Goal: Task Accomplishment & Management: Complete application form

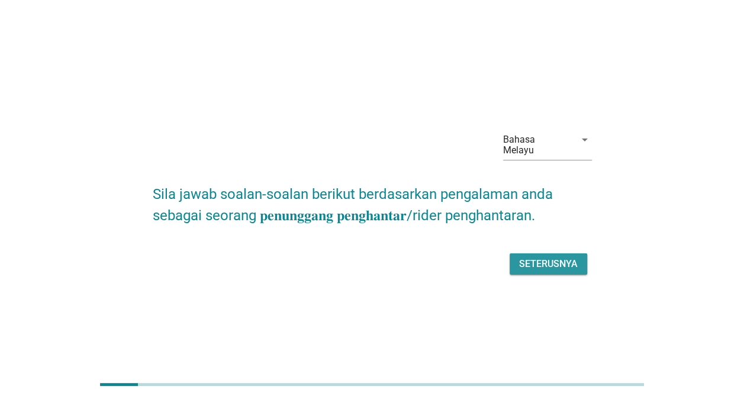
click at [551, 257] on div "Seterusnya" at bounding box center [548, 264] width 59 height 14
click at [554, 257] on div "Seterusnya" at bounding box center [548, 264] width 59 height 14
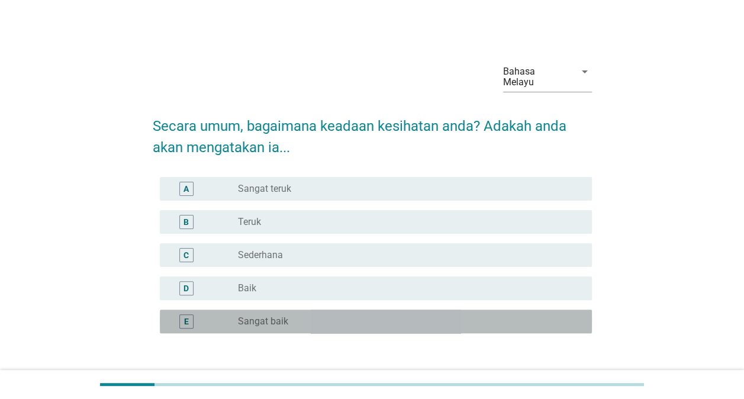
click at [239, 314] on div "radio_button_unchecked Sangat baik" at bounding box center [410, 321] width 344 height 14
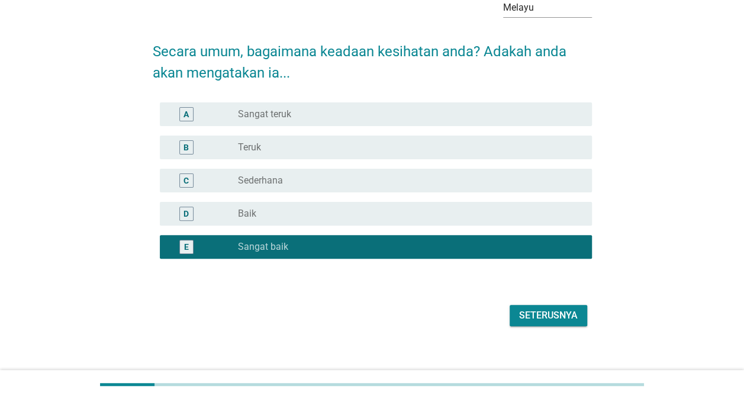
scroll to position [76, 0]
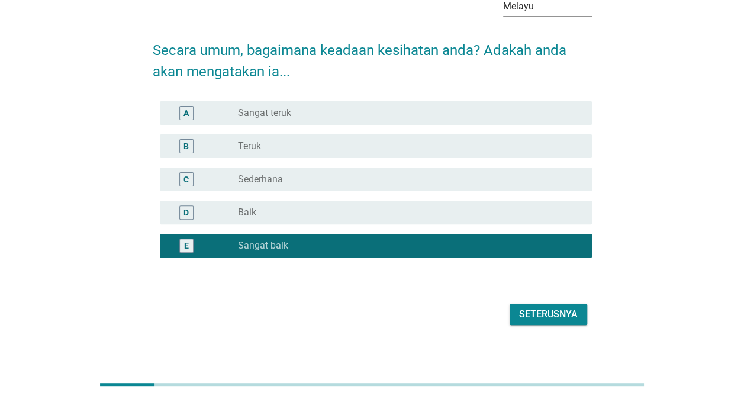
click at [560, 307] on div "Seterusnya" at bounding box center [548, 314] width 59 height 14
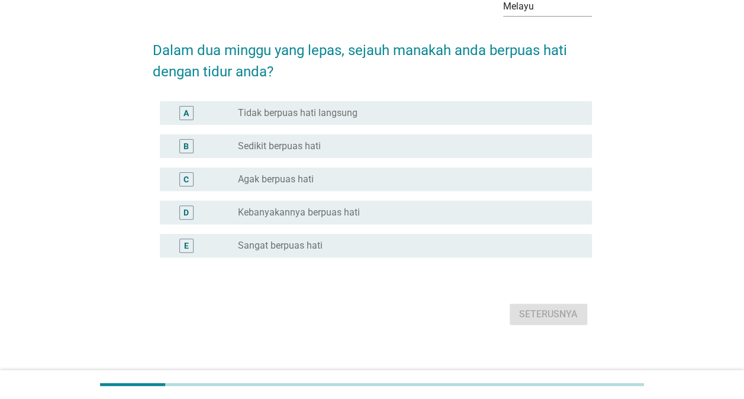
scroll to position [0, 0]
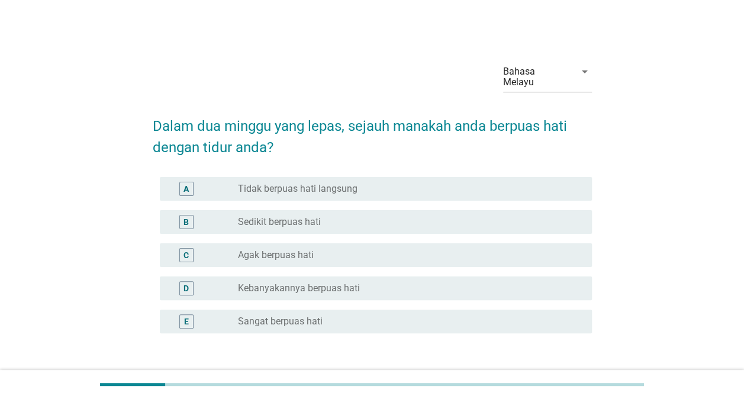
click at [383, 315] on div "radio_button_unchecked Sangat berpuas hati" at bounding box center [405, 321] width 335 height 12
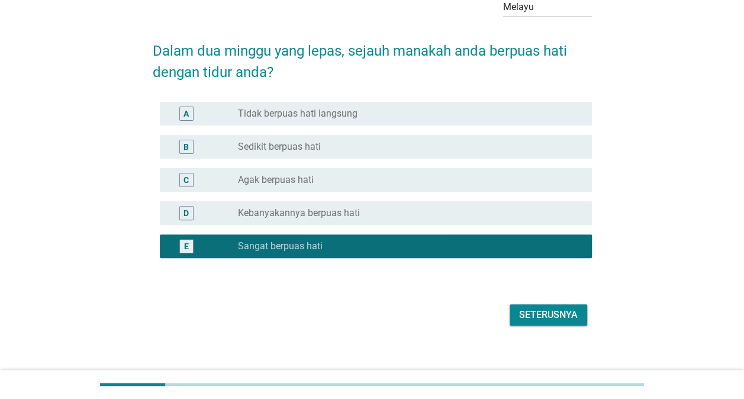
scroll to position [76, 0]
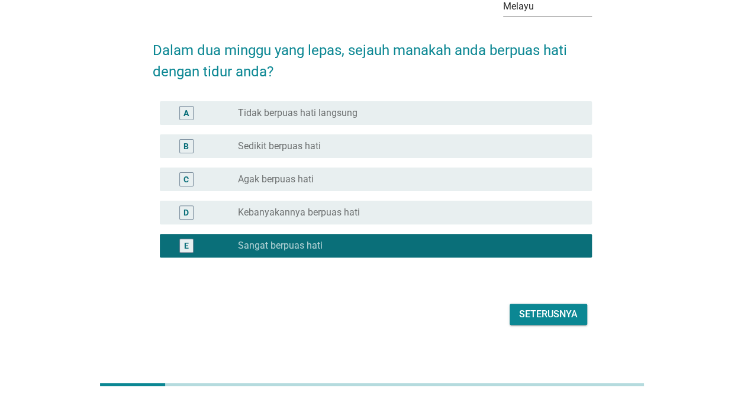
click at [571, 307] on div "Seterusnya" at bounding box center [548, 314] width 59 height 14
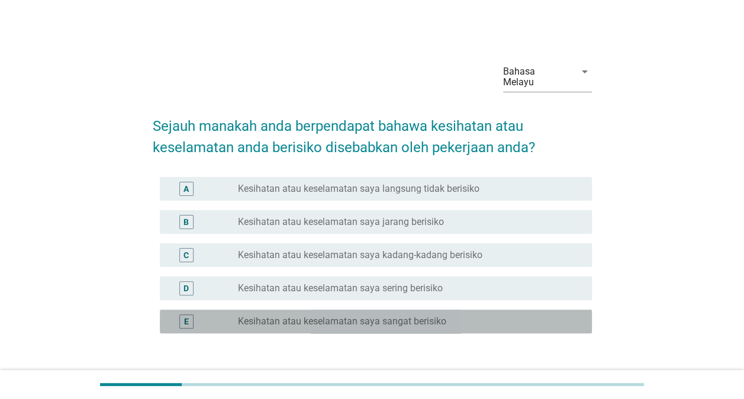
click at [397, 315] on label "Kesihatan atau keselamatan saya sangat berisiko" at bounding box center [342, 321] width 208 height 12
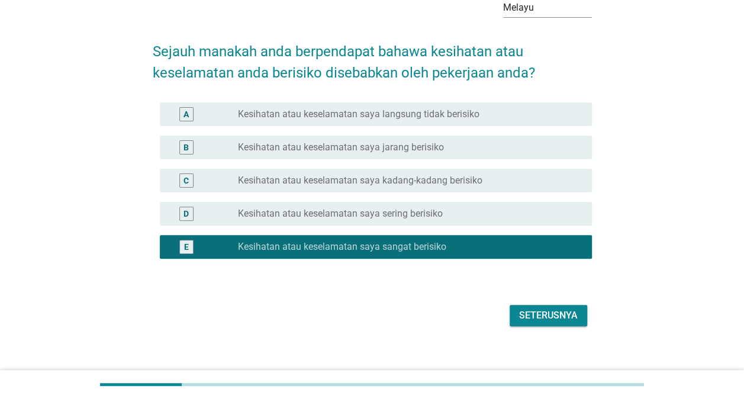
scroll to position [76, 0]
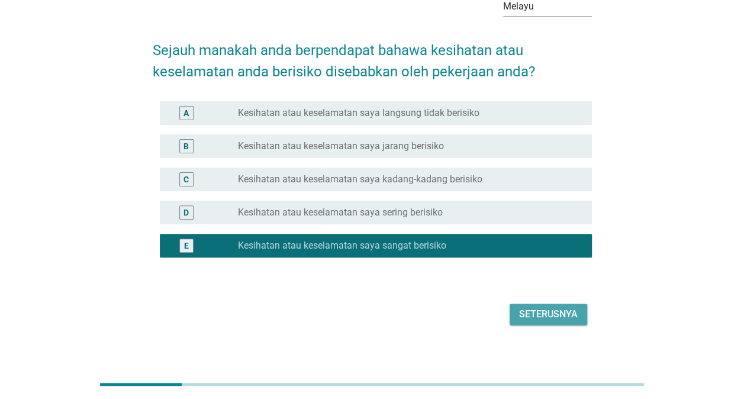
click at [555, 307] on div "Seterusnya" at bounding box center [548, 314] width 59 height 14
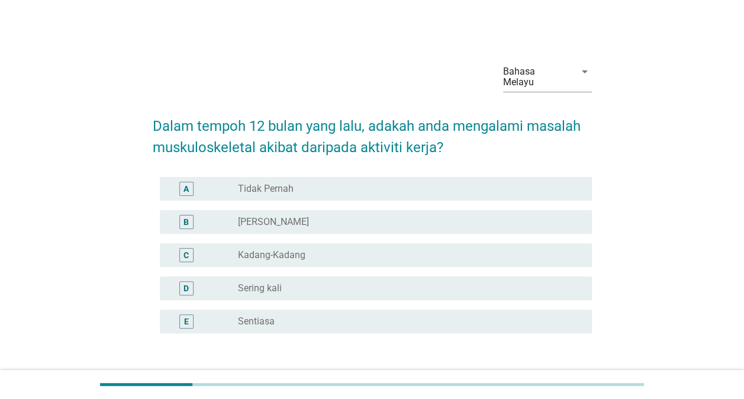
click at [528, 316] on div "radio_button_unchecked Sentiasa" at bounding box center [410, 321] width 344 height 14
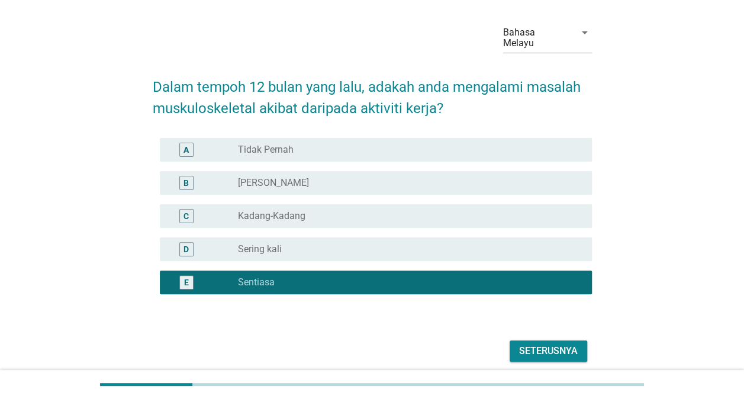
scroll to position [76, 0]
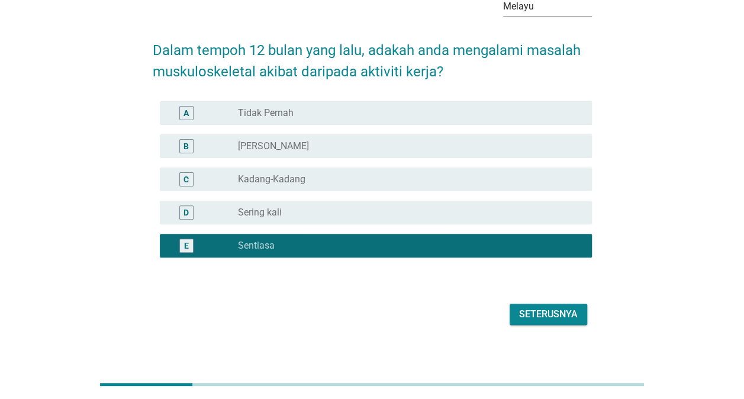
click at [551, 307] on div "Seterusnya" at bounding box center [548, 314] width 59 height 14
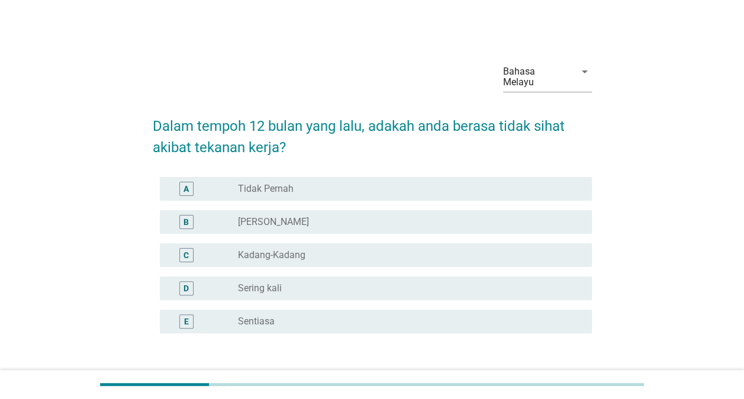
click at [538, 315] on div "radio_button_unchecked Sentiasa" at bounding box center [405, 321] width 335 height 12
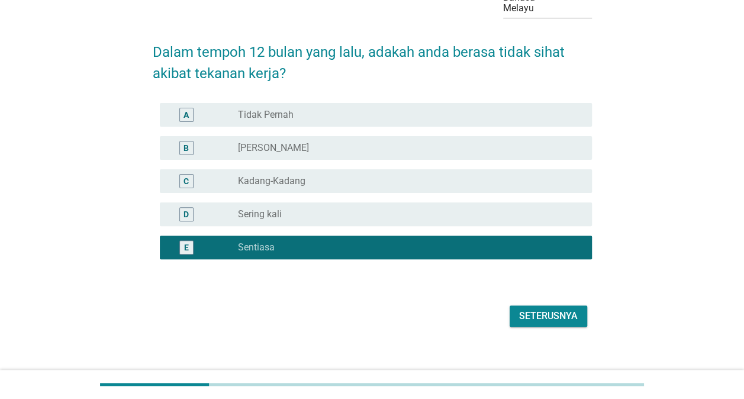
scroll to position [76, 0]
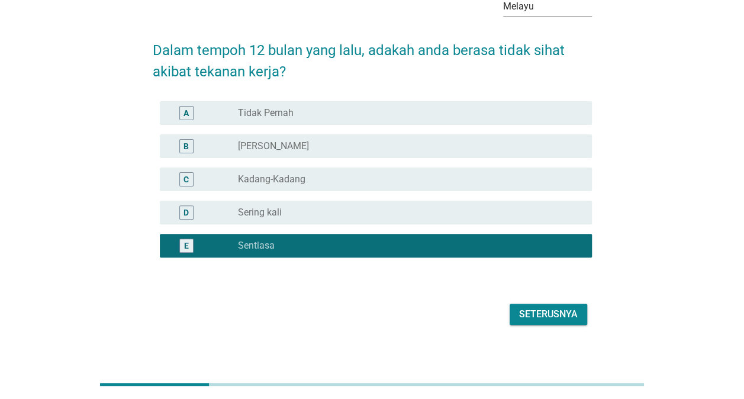
click at [567, 307] on div "Seterusnya" at bounding box center [548, 314] width 59 height 14
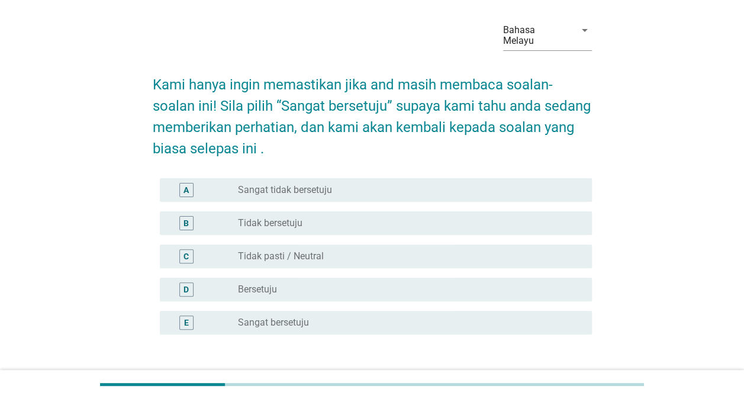
scroll to position [59, 0]
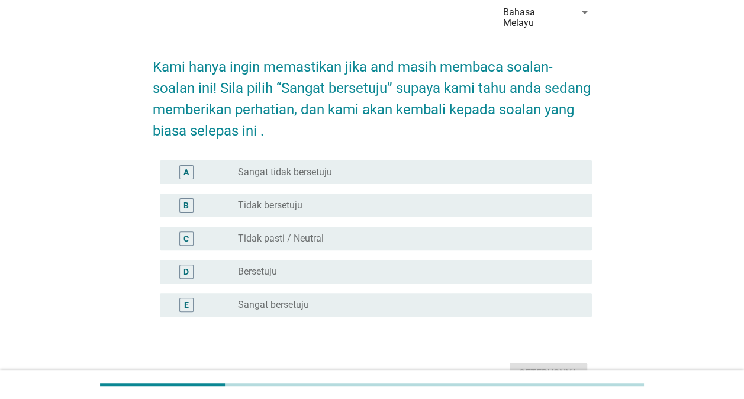
click at [455, 299] on div "radio_button_unchecked Sangat bersetuju" at bounding box center [405, 305] width 335 height 12
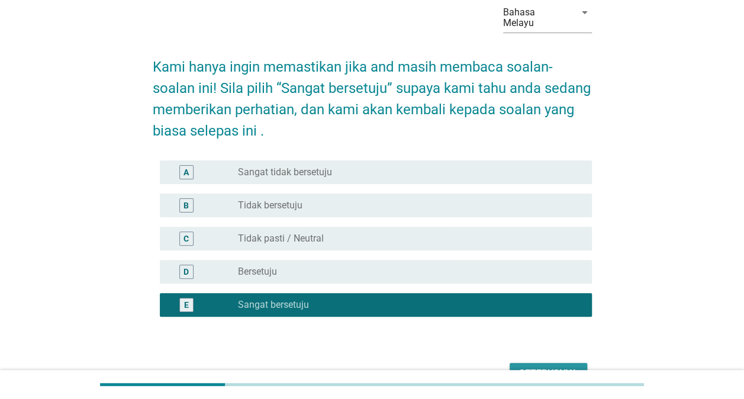
click at [552, 366] on div "Seterusnya" at bounding box center [548, 373] width 59 height 14
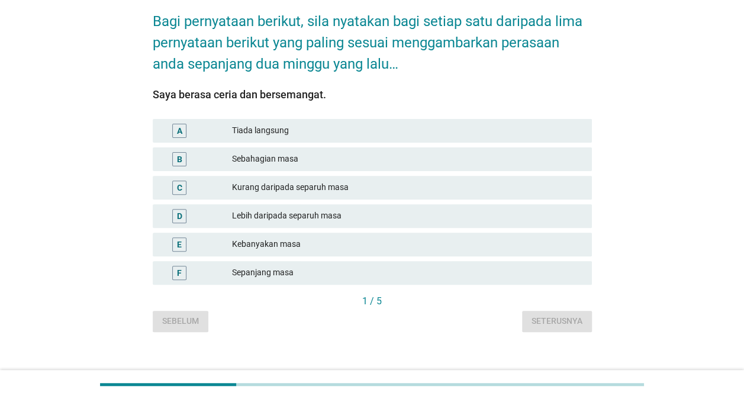
scroll to position [108, 0]
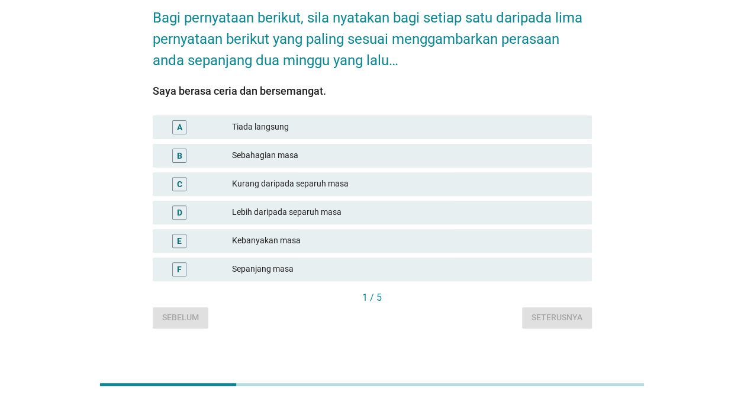
click at [198, 307] on div "Sebelum Seterusnya" at bounding box center [372, 317] width 439 height 21
click at [328, 263] on div "Sepanjang masa" at bounding box center [407, 269] width 350 height 14
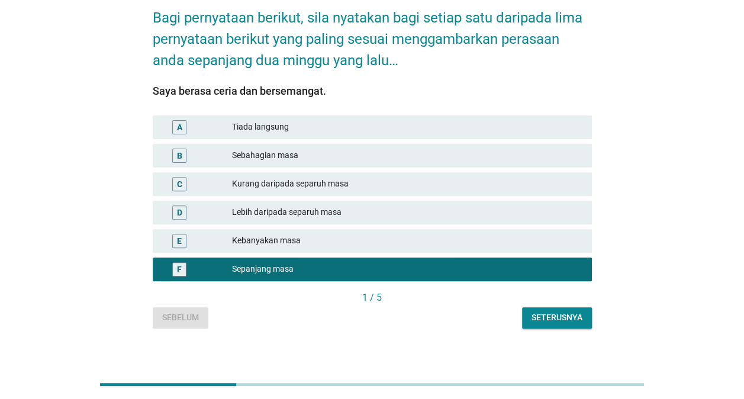
click at [541, 311] on div "Seterusnya" at bounding box center [556, 317] width 51 height 12
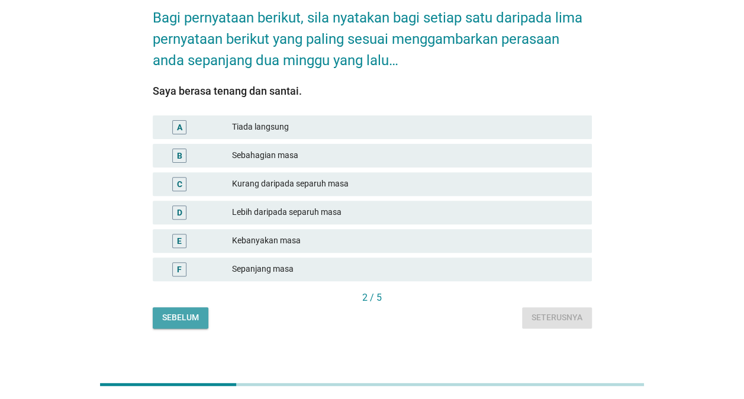
click at [173, 314] on button "Sebelum" at bounding box center [181, 317] width 56 height 21
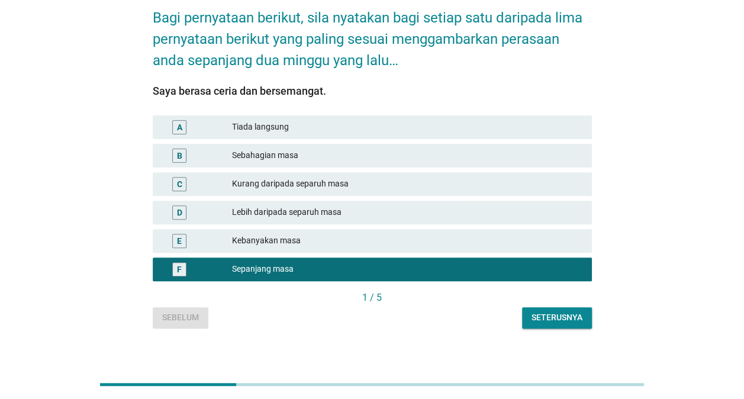
click at [166, 310] on div "Sebelum Seterusnya" at bounding box center [372, 317] width 439 height 21
click at [169, 308] on div "Sebelum Seterusnya" at bounding box center [372, 317] width 439 height 21
click at [587, 307] on button "Seterusnya" at bounding box center [557, 317] width 70 height 21
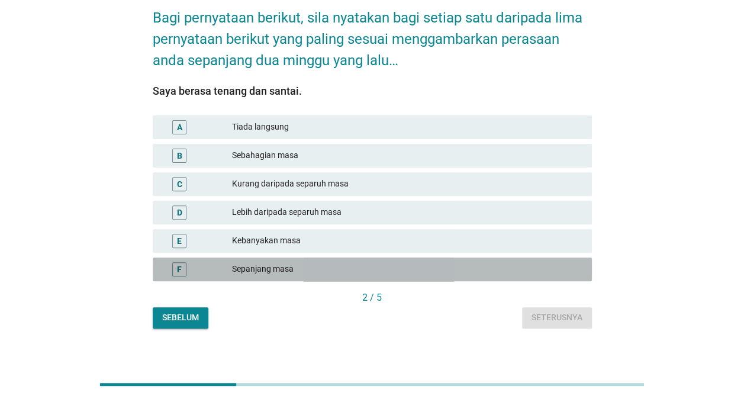
click at [438, 262] on div "Sepanjang masa" at bounding box center [407, 269] width 350 height 14
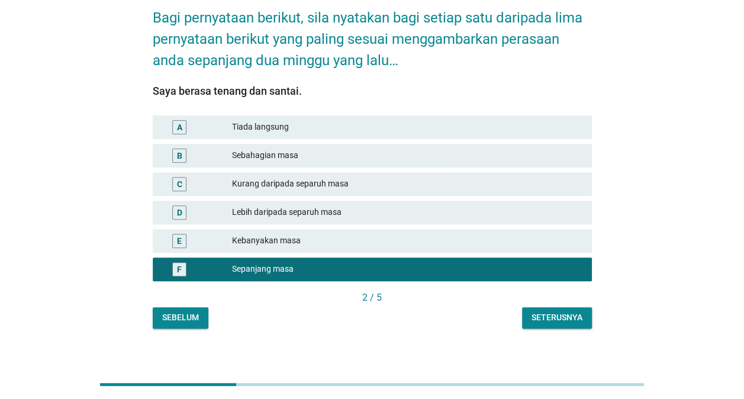
click at [542, 311] on div "Seterusnya" at bounding box center [556, 317] width 51 height 12
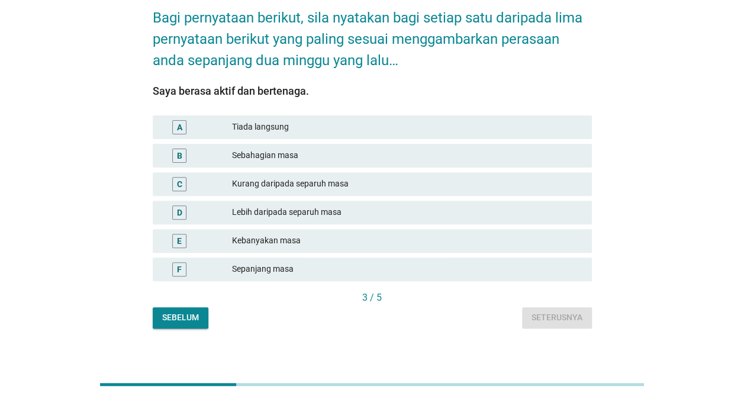
click at [399, 262] on div "Sepanjang masa" at bounding box center [407, 269] width 350 height 14
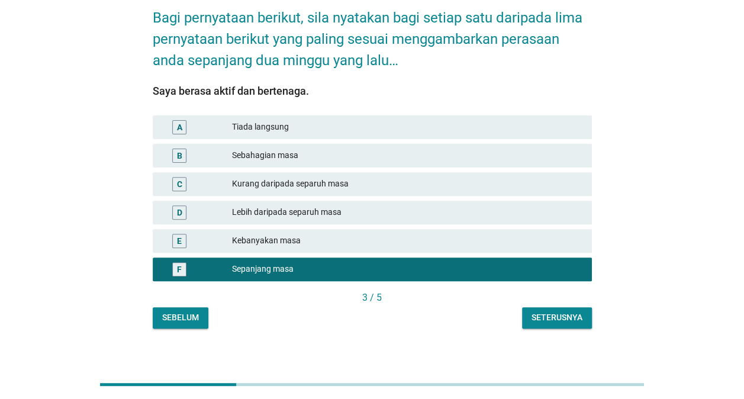
click at [558, 311] on div "Seterusnya" at bounding box center [556, 317] width 51 height 12
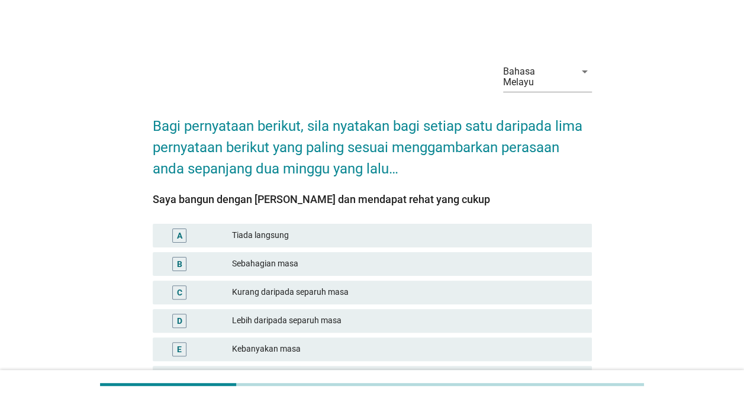
scroll to position [59, 0]
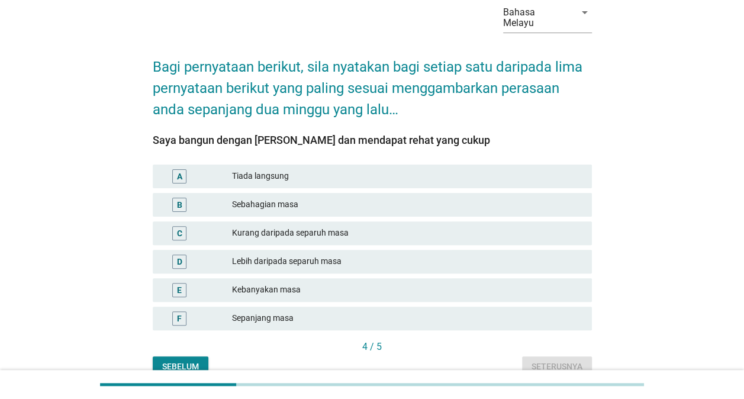
click at [502, 311] on div "Sepanjang masa" at bounding box center [407, 318] width 350 height 14
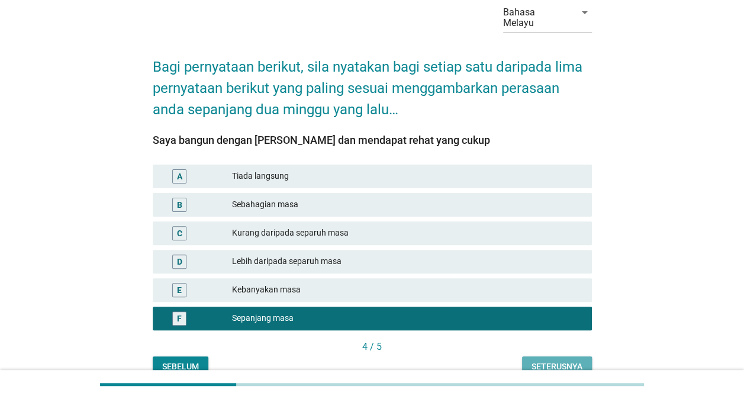
click at [564, 360] on div "Seterusnya" at bounding box center [556, 366] width 51 height 12
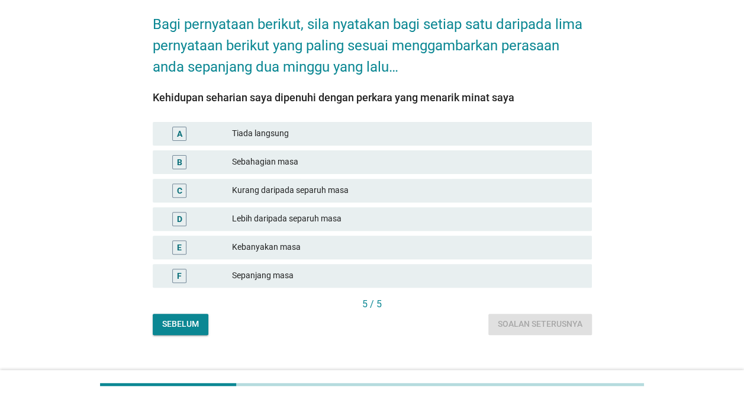
scroll to position [108, 0]
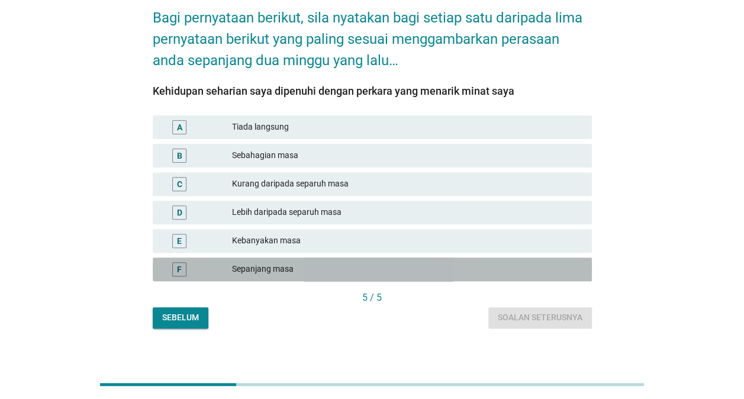
click at [420, 262] on div "Sepanjang masa" at bounding box center [407, 269] width 350 height 14
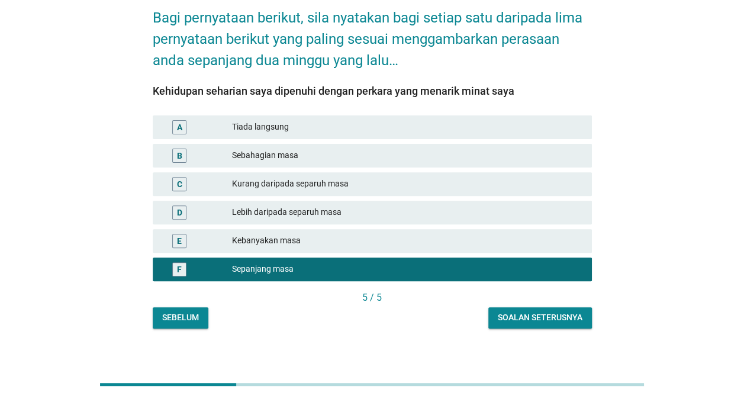
click at [531, 311] on div "Soalan seterusnya" at bounding box center [539, 317] width 85 height 12
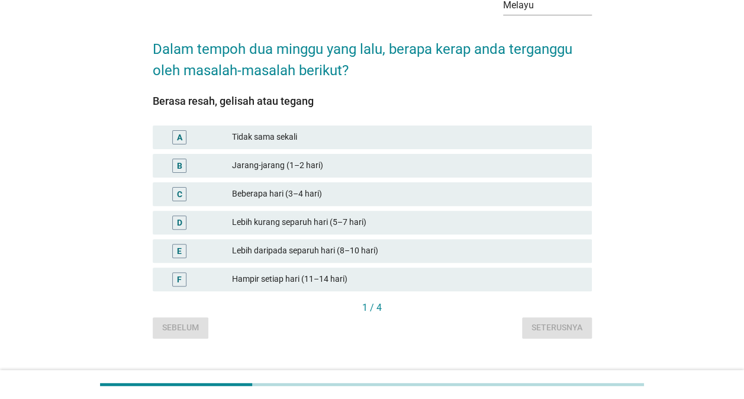
scroll to position [87, 0]
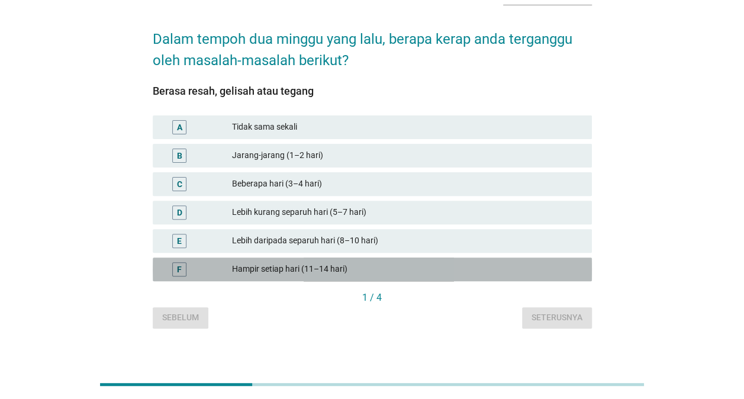
click at [383, 262] on div "Hampir setiap hari (11–14 hari)" at bounding box center [407, 269] width 350 height 14
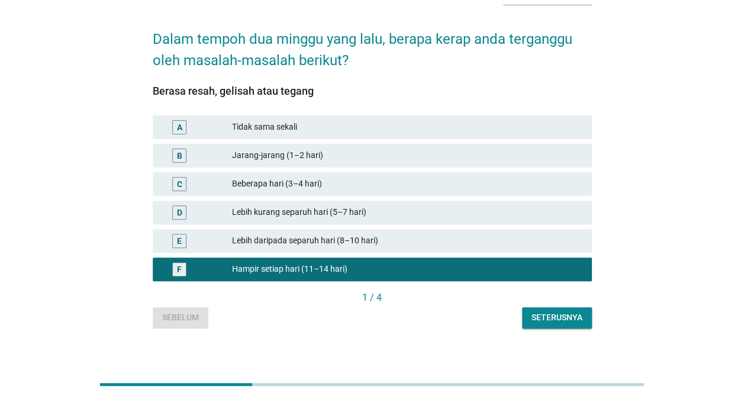
click at [555, 311] on div "Seterusnya" at bounding box center [556, 317] width 51 height 12
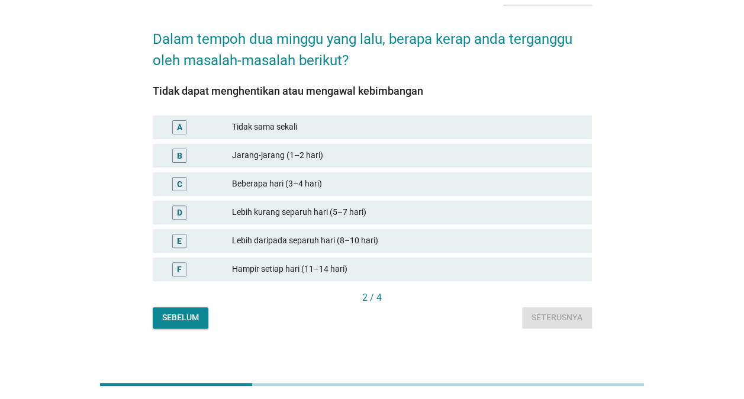
click at [369, 262] on div "Hampir setiap hari (11–14 hari)" at bounding box center [407, 269] width 350 height 14
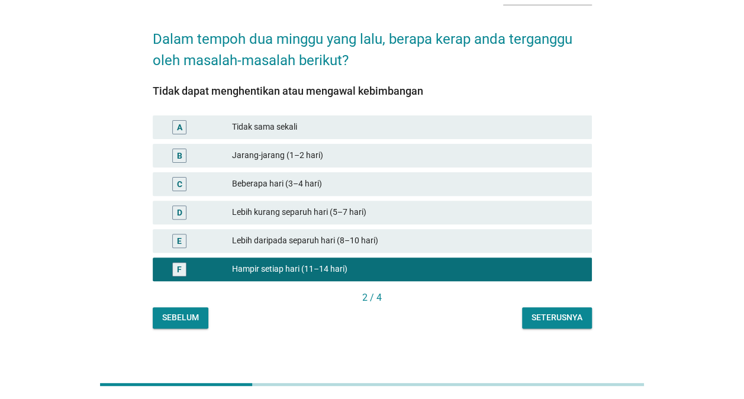
click at [551, 311] on div "Seterusnya" at bounding box center [556, 317] width 51 height 12
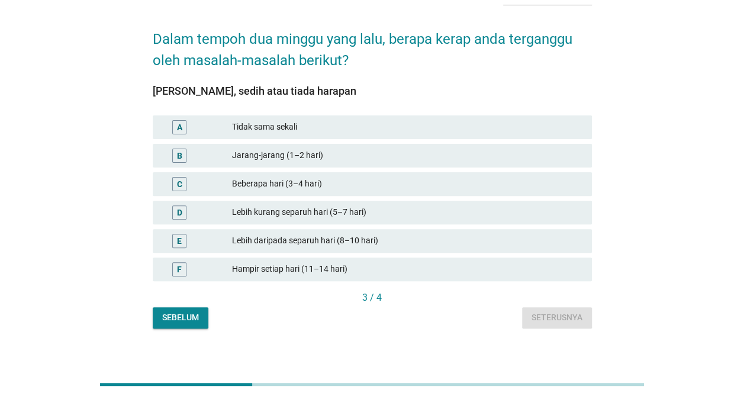
click at [382, 262] on div "Hampir setiap hari (11–14 hari)" at bounding box center [407, 269] width 350 height 14
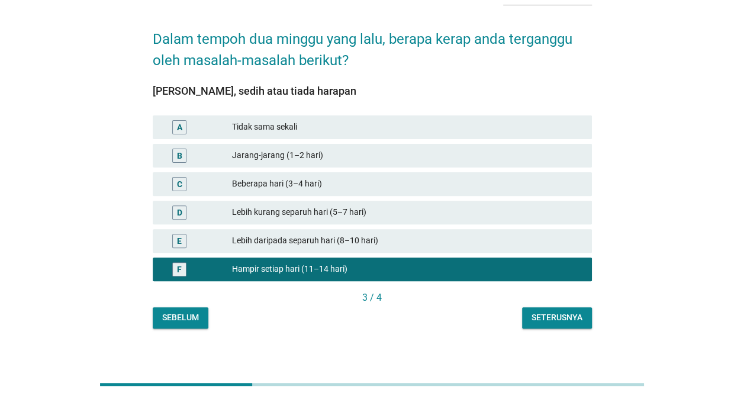
click at [583, 309] on button "Seterusnya" at bounding box center [557, 317] width 70 height 21
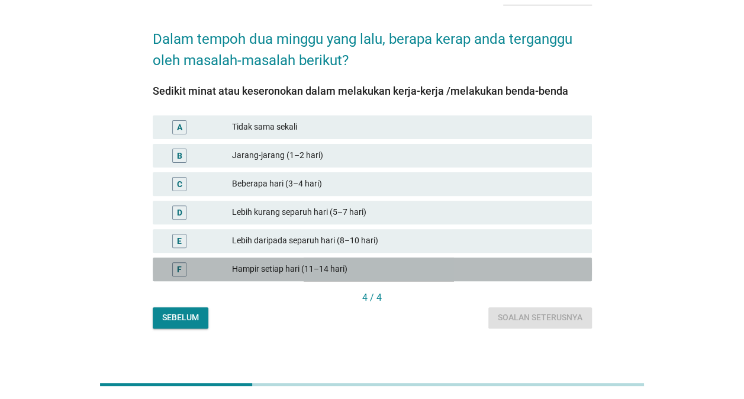
click at [366, 262] on div "Hampir setiap hari (11–14 hari)" at bounding box center [407, 269] width 350 height 14
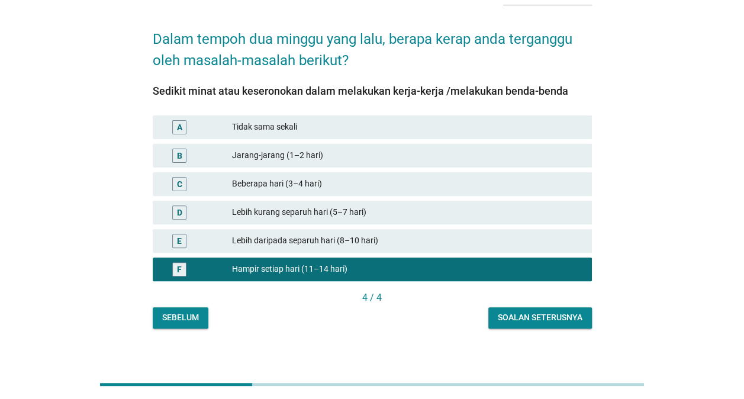
click at [547, 307] on button "Soalan seterusnya" at bounding box center [540, 317] width 104 height 21
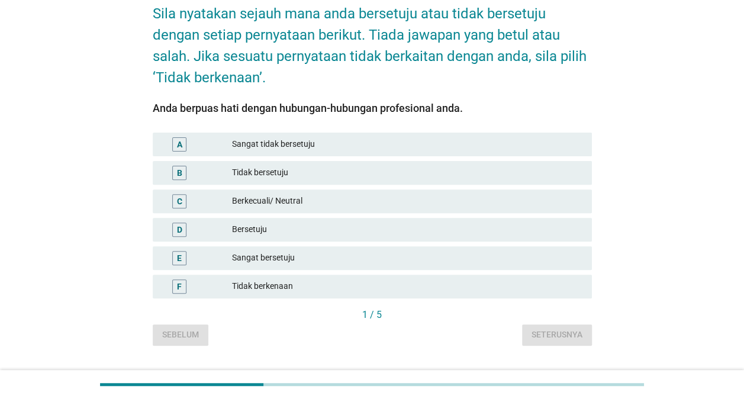
scroll to position [130, 0]
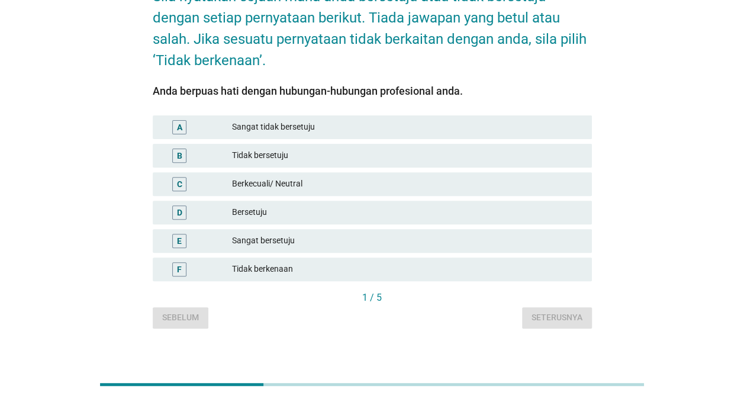
click at [295, 262] on div "Tidak berkenaan" at bounding box center [407, 269] width 350 height 14
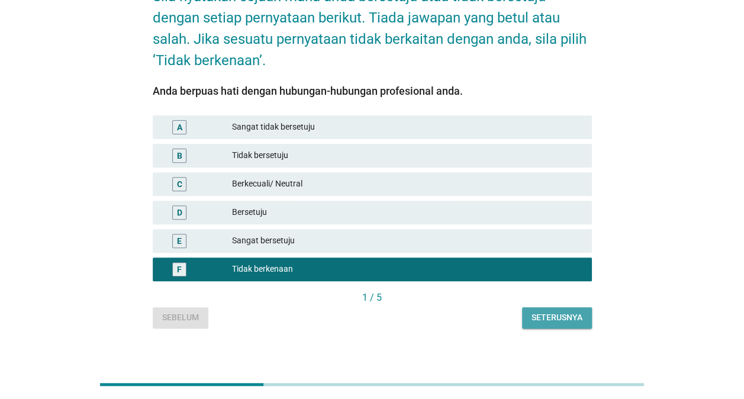
click at [561, 312] on button "Seterusnya" at bounding box center [557, 317] width 70 height 21
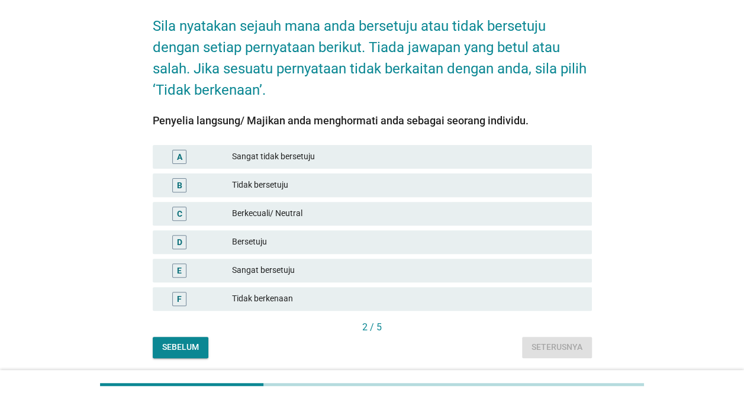
scroll to position [118, 0]
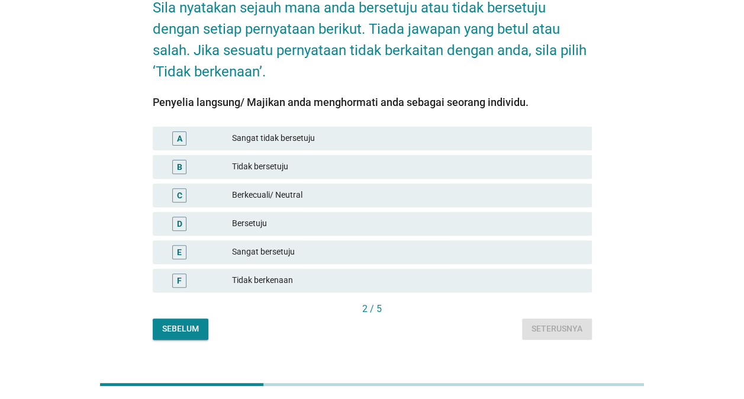
click at [455, 273] on div "Tidak berkenaan" at bounding box center [407, 280] width 350 height 14
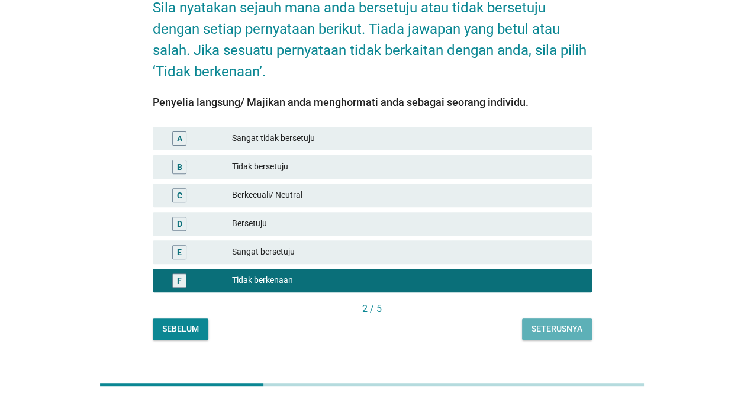
click at [587, 318] on button "Seterusnya" at bounding box center [557, 328] width 70 height 21
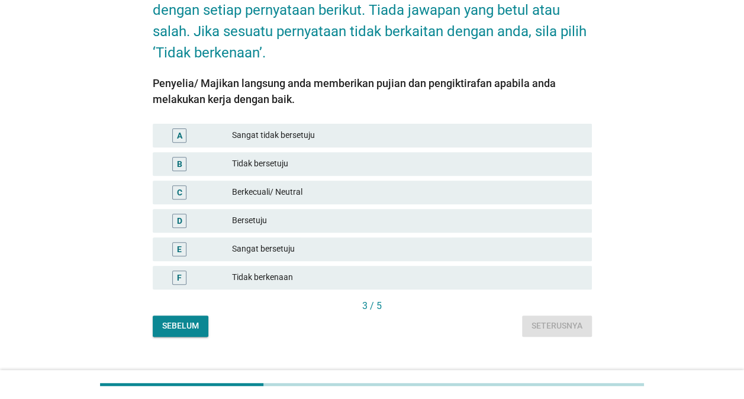
scroll to position [146, 0]
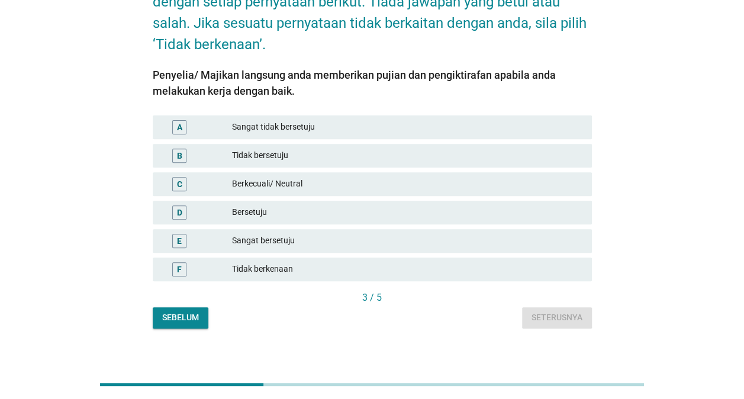
click at [443, 262] on div "Tidak berkenaan" at bounding box center [407, 269] width 350 height 14
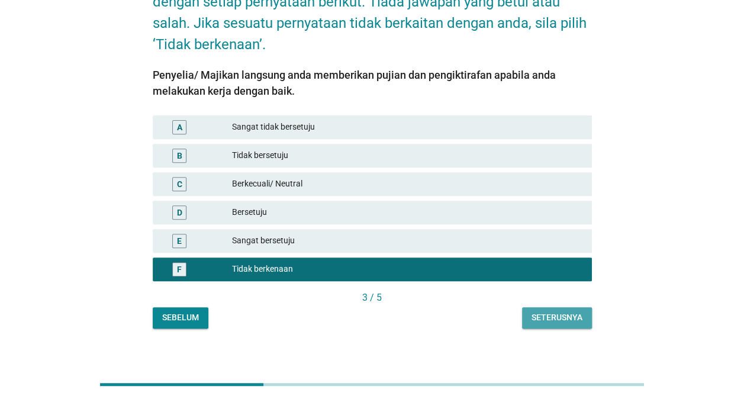
click at [539, 307] on button "Seterusnya" at bounding box center [557, 317] width 70 height 21
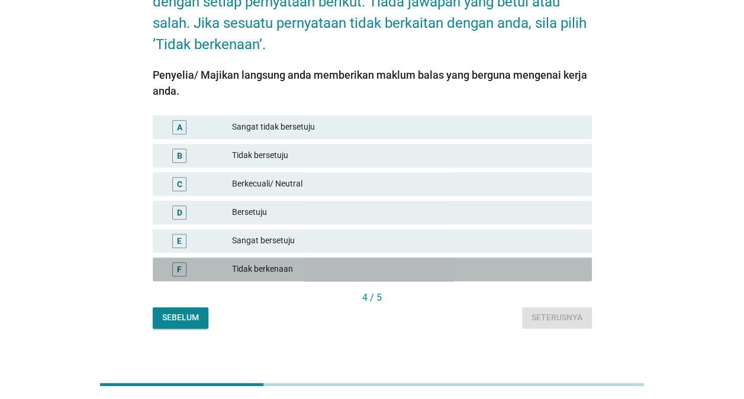
click at [369, 262] on div "Tidak berkenaan" at bounding box center [407, 269] width 350 height 14
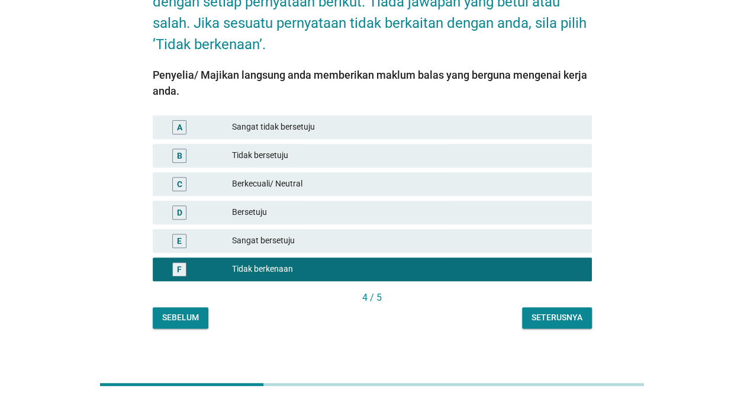
click at [551, 311] on div "Seterusnya" at bounding box center [556, 317] width 51 height 12
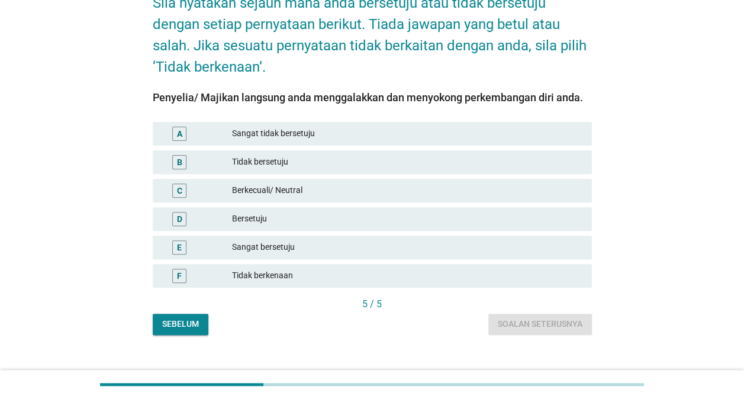
scroll to position [130, 0]
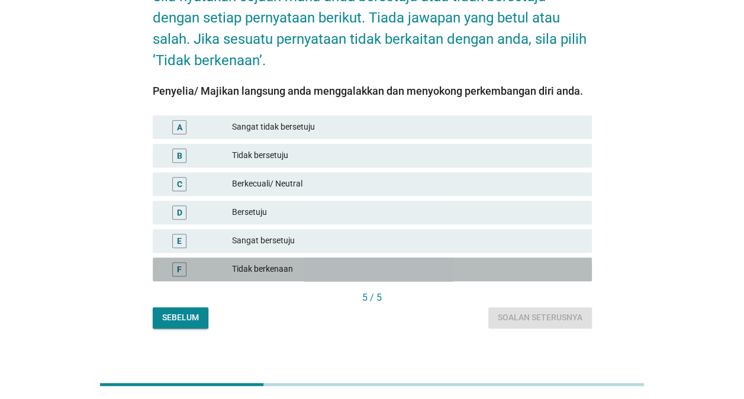
click at [499, 265] on div "Tidak berkenaan" at bounding box center [407, 269] width 350 height 14
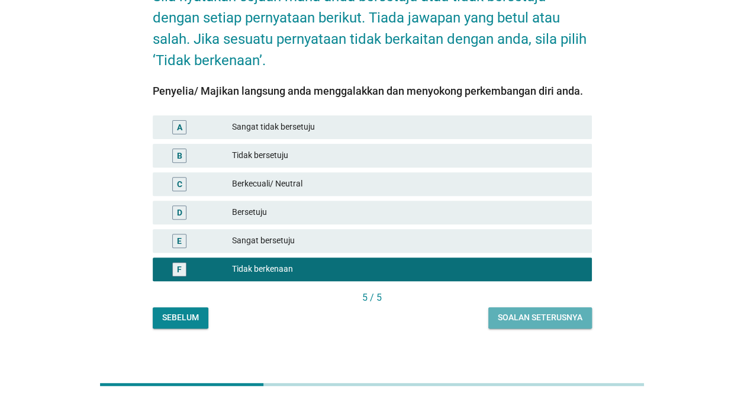
click at [534, 311] on div "Soalan seterusnya" at bounding box center [539, 317] width 85 height 12
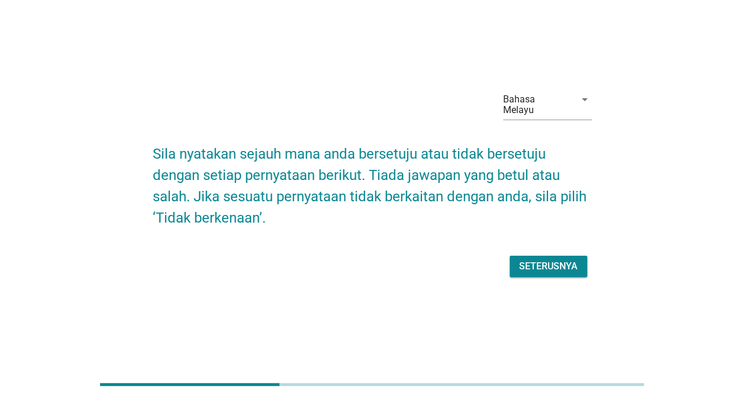
scroll to position [29, 0]
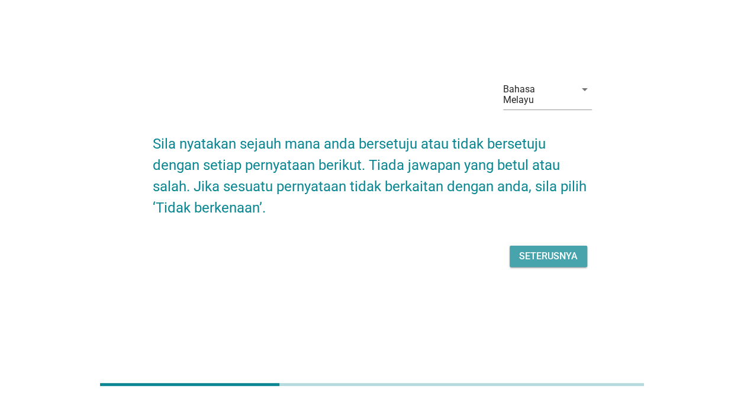
click at [563, 249] on div "Seterusnya" at bounding box center [548, 256] width 59 height 14
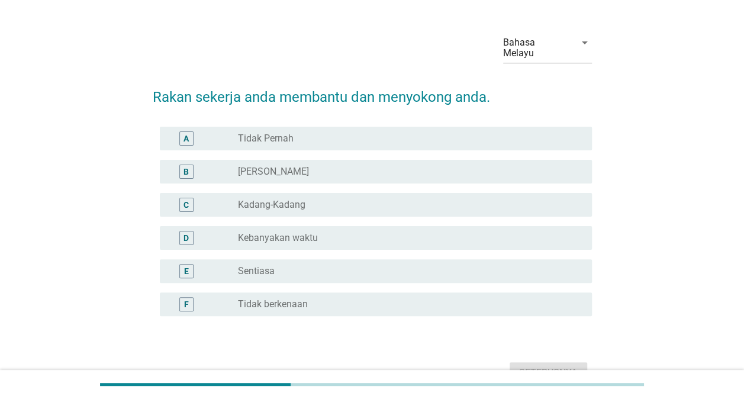
scroll to position [0, 0]
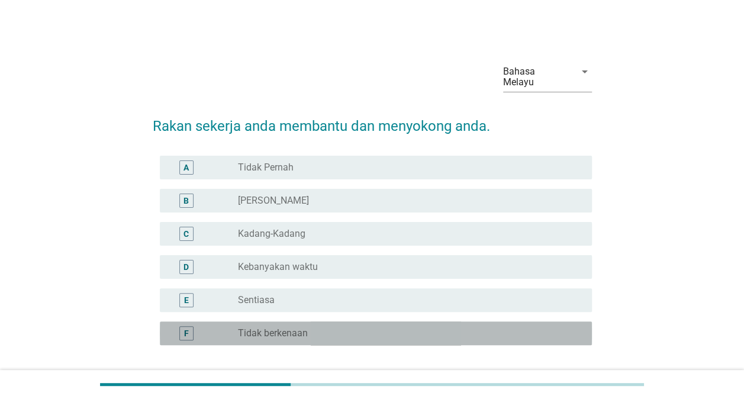
click at [462, 327] on div "radio_button_unchecked Tidak berkenaan" at bounding box center [405, 333] width 335 height 12
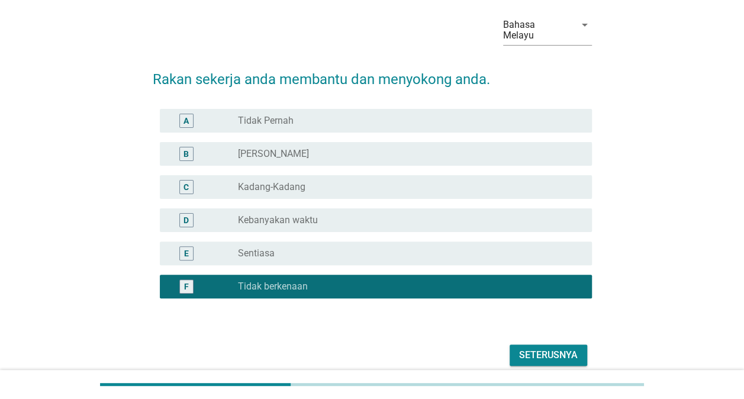
scroll to position [88, 0]
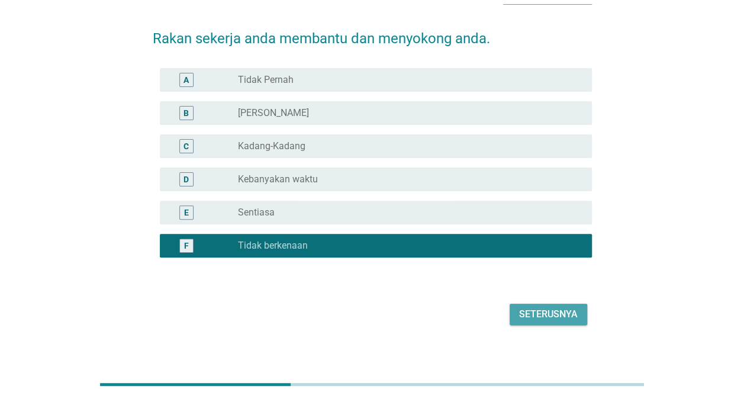
click at [541, 307] on div "Seterusnya" at bounding box center [548, 314] width 59 height 14
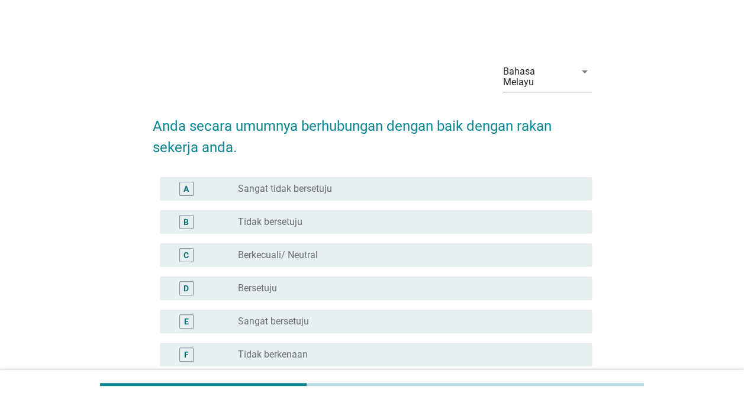
scroll to position [59, 0]
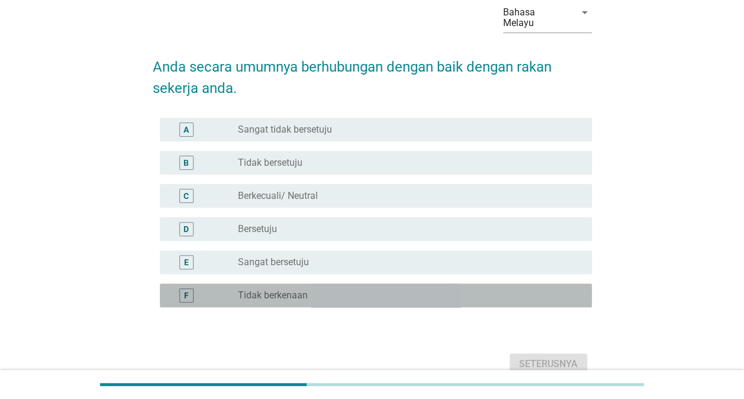
click at [439, 283] on div "F radio_button_unchecked Tidak berkenaan" at bounding box center [376, 295] width 432 height 24
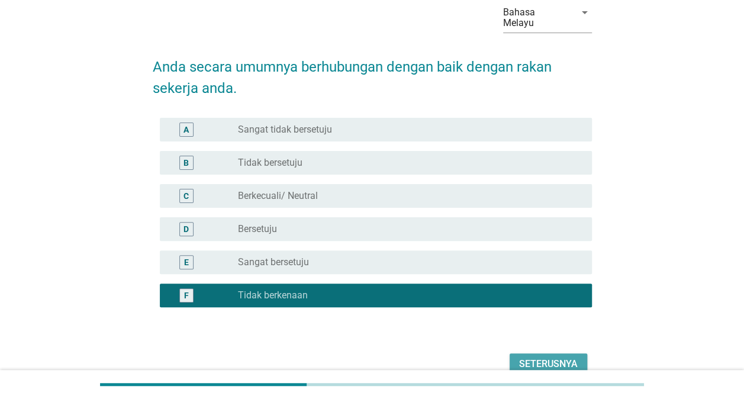
click at [557, 357] on div "Seterusnya" at bounding box center [548, 364] width 59 height 14
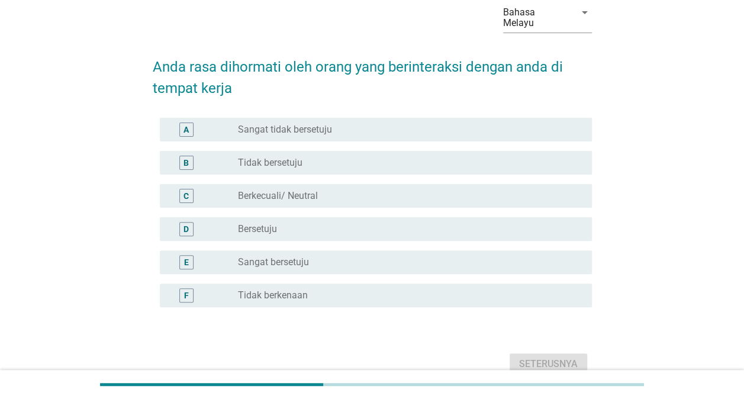
click at [406, 289] on div "radio_button_unchecked Tidak berkenaan" at bounding box center [405, 295] width 335 height 12
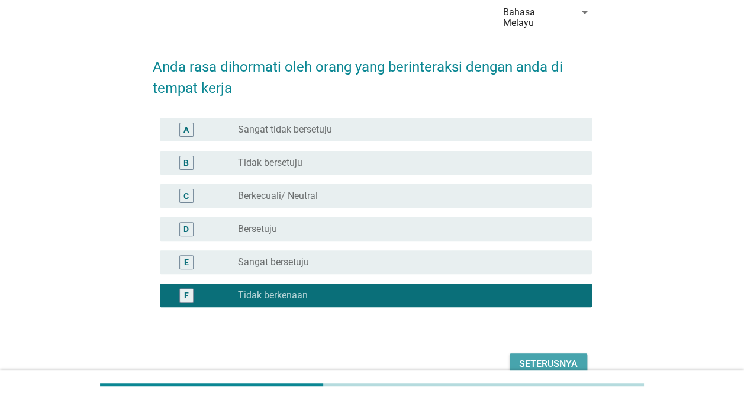
click at [548, 353] on button "Seterusnya" at bounding box center [547, 363] width 77 height 21
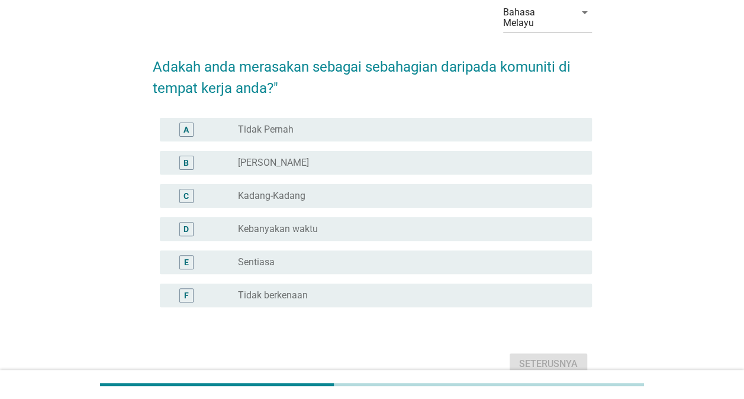
click at [325, 289] on div "radio_button_unchecked Tidak berkenaan" at bounding box center [405, 295] width 335 height 12
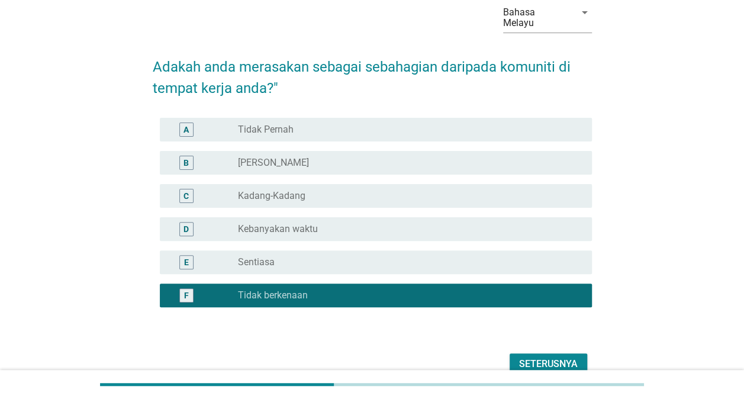
click at [554, 357] on div "Seterusnya" at bounding box center [548, 364] width 59 height 14
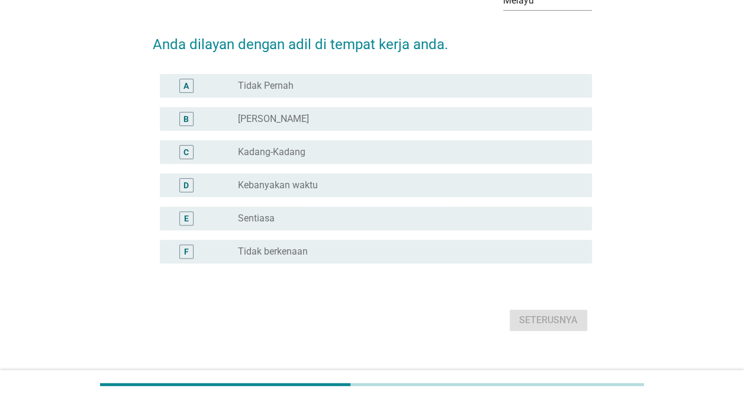
scroll to position [88, 0]
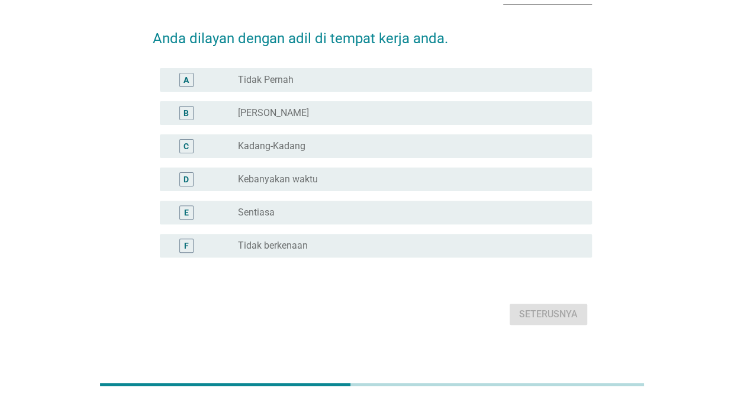
click at [344, 240] on div "radio_button_unchecked Tidak berkenaan" at bounding box center [405, 246] width 335 height 12
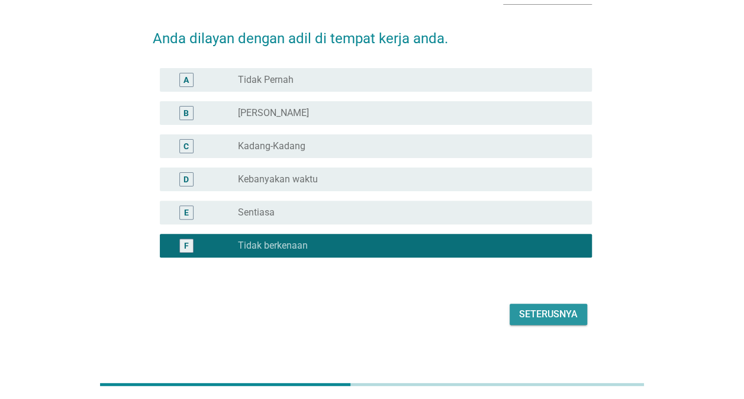
click at [571, 307] on div "Seterusnya" at bounding box center [548, 314] width 59 height 14
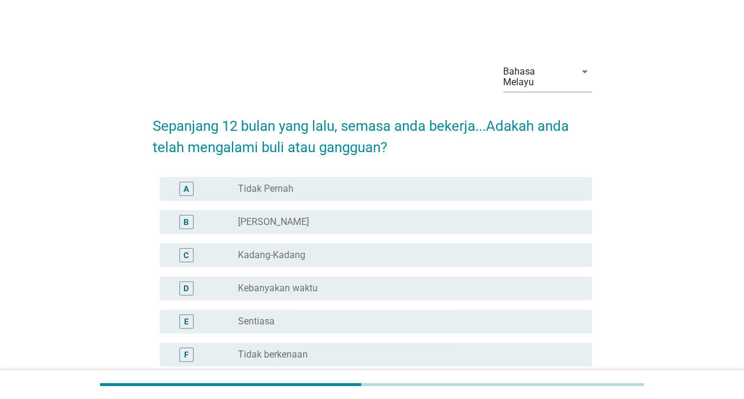
scroll to position [109, 0]
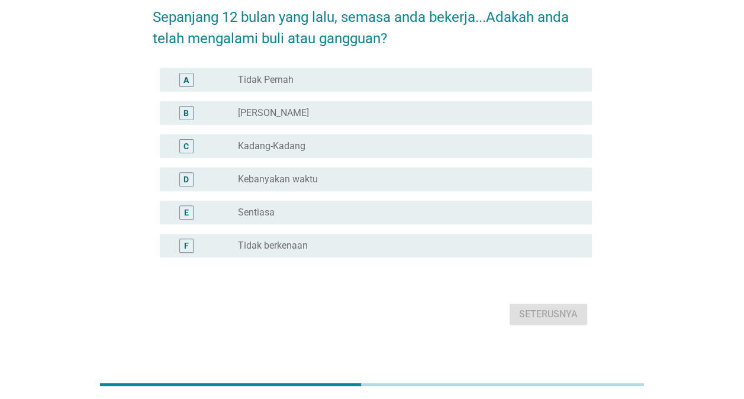
click at [287, 234] on div "F radio_button_unchecked Tidak berkenaan" at bounding box center [376, 246] width 432 height 24
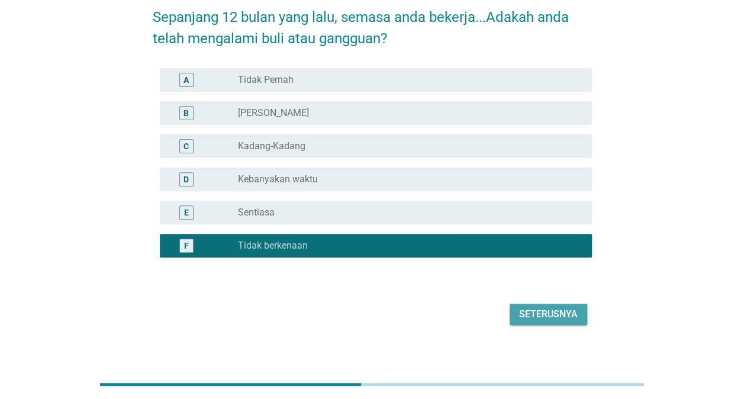
click at [556, 309] on div "Seterusnya" at bounding box center [548, 314] width 59 height 14
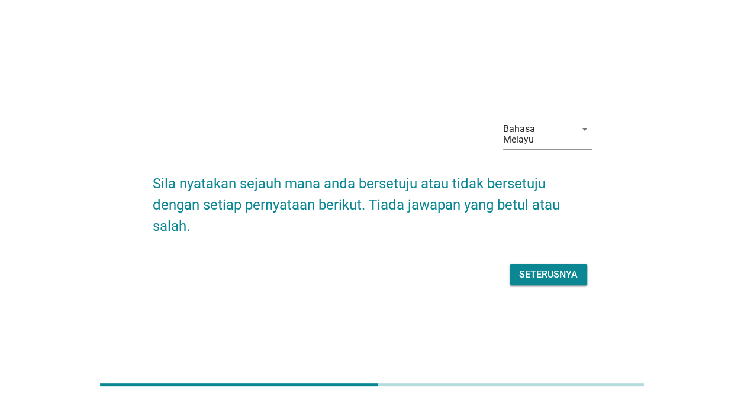
click at [534, 278] on button "Seterusnya" at bounding box center [547, 274] width 77 height 21
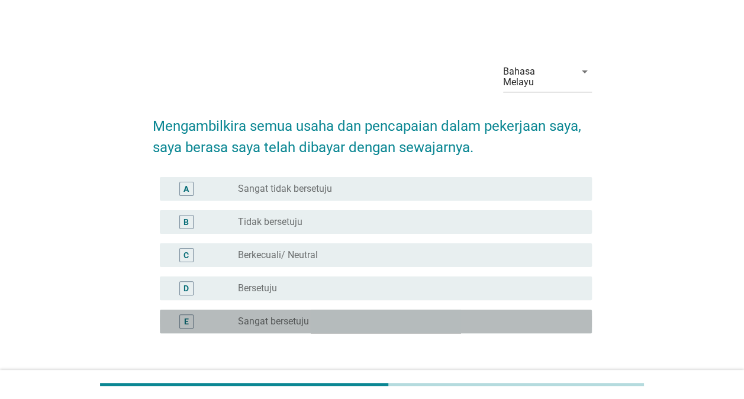
click at [513, 315] on div "radio_button_unchecked Sangat bersetuju" at bounding box center [405, 321] width 335 height 12
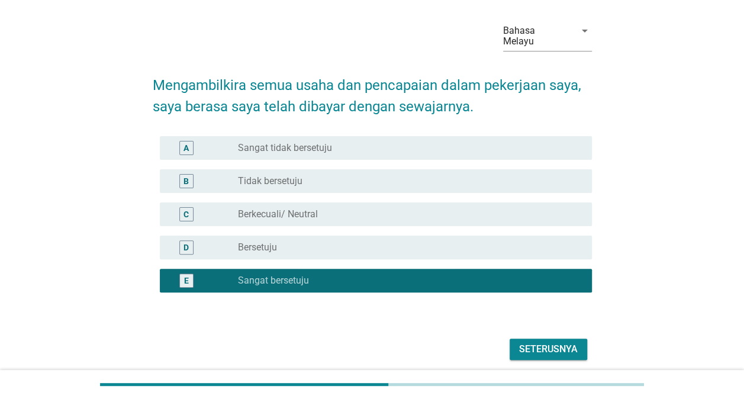
scroll to position [76, 0]
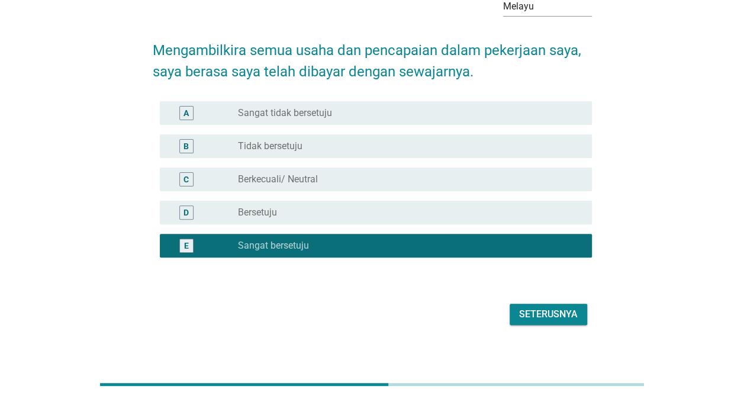
click at [558, 307] on div "Seterusnya" at bounding box center [548, 314] width 59 height 14
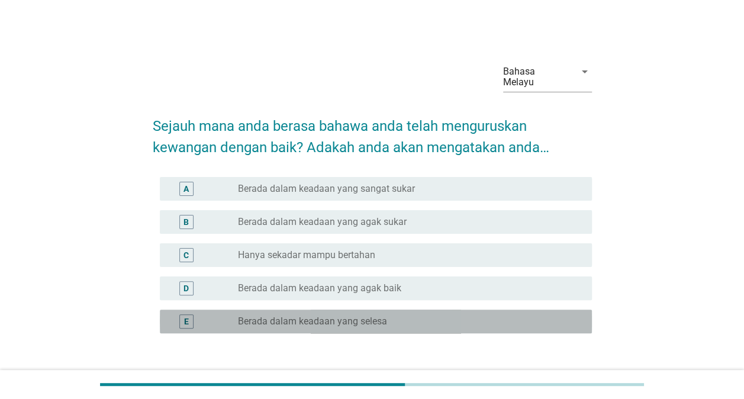
click at [558, 315] on div "radio_button_unchecked Berada dalam keadaan yang selesa" at bounding box center [405, 321] width 335 height 12
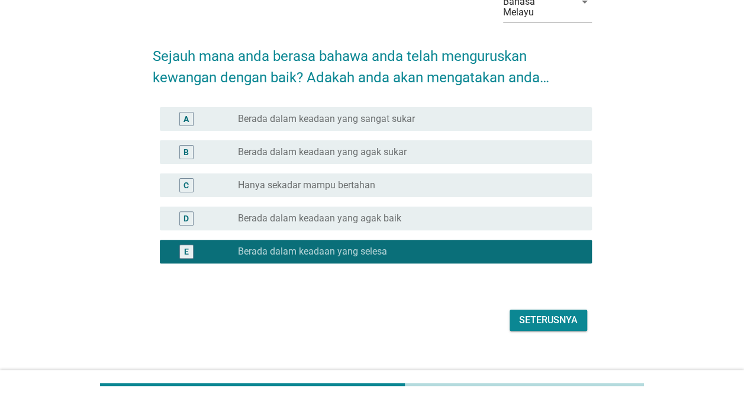
scroll to position [76, 0]
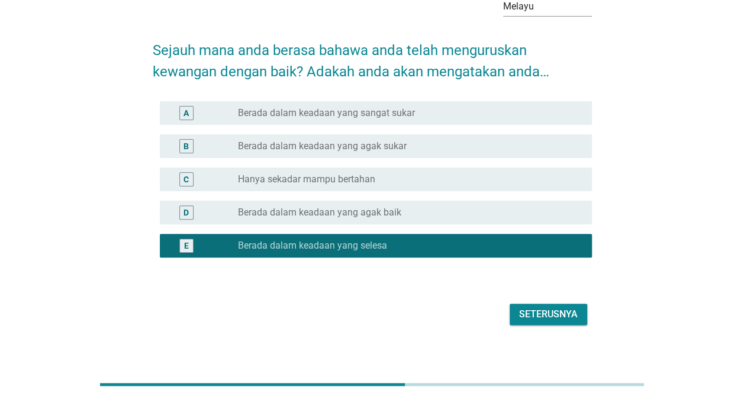
click at [558, 307] on div "Seterusnya" at bounding box center [548, 314] width 59 height 14
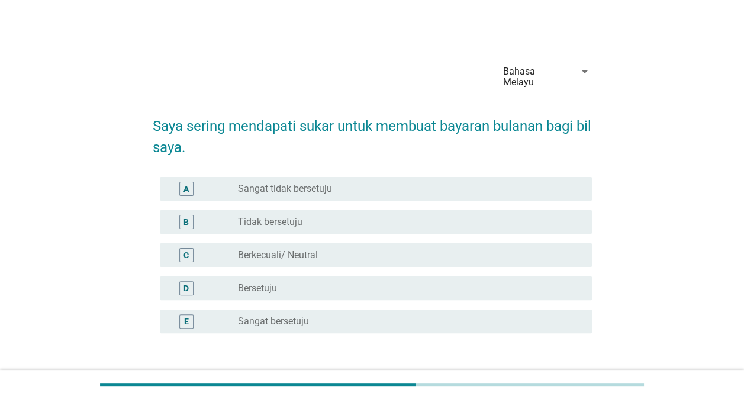
click at [353, 315] on div "radio_button_unchecked Sangat bersetuju" at bounding box center [405, 321] width 335 height 12
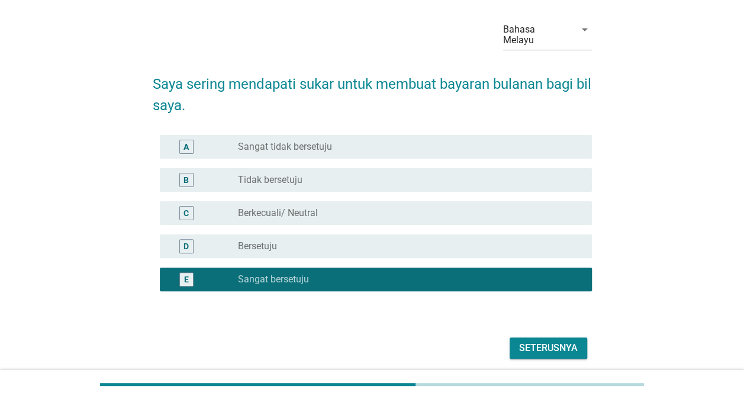
scroll to position [76, 0]
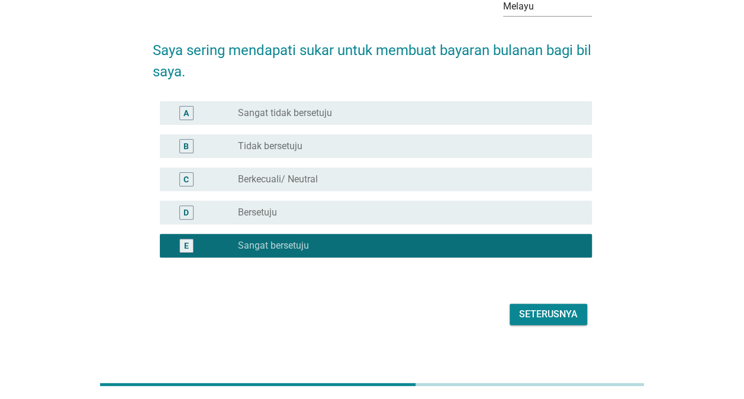
click at [544, 307] on div "Seterusnya" at bounding box center [548, 314] width 59 height 14
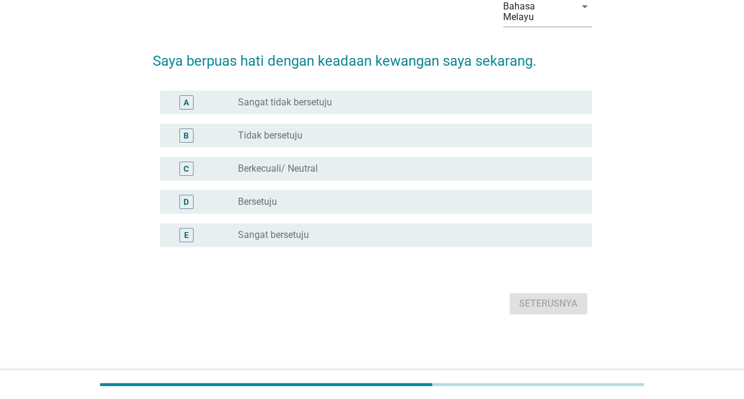
scroll to position [0, 0]
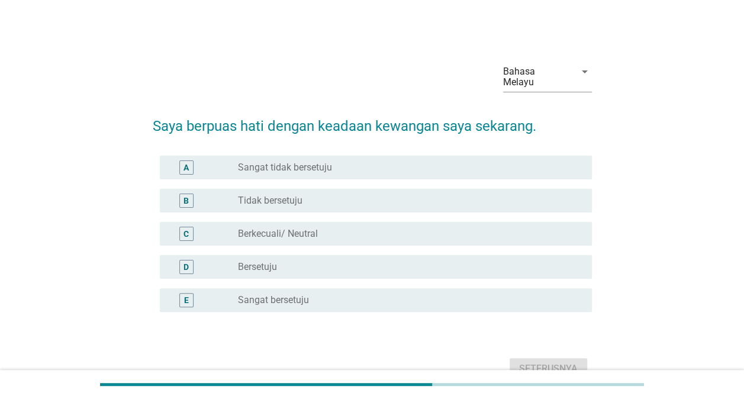
click at [419, 294] on div "radio_button_unchecked Sangat bersetuju" at bounding box center [405, 300] width 335 height 12
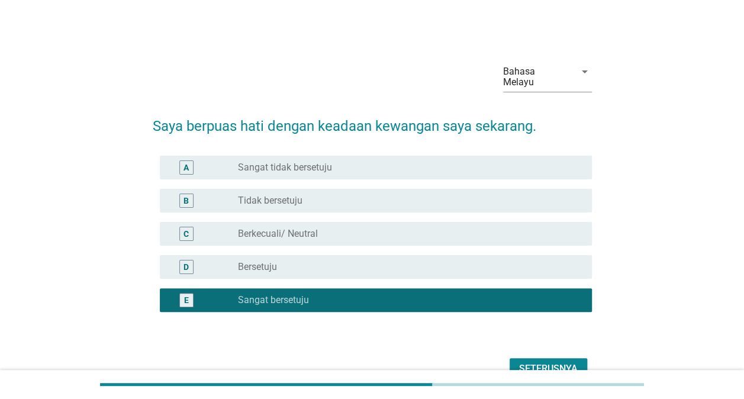
click at [565, 342] on form "Saya berpuas hati dengan keadaan kewangan saya sekarang. A radio_button_uncheck…" at bounding box center [372, 243] width 439 height 279
click at [566, 361] on div "Seterusnya" at bounding box center [548, 368] width 59 height 14
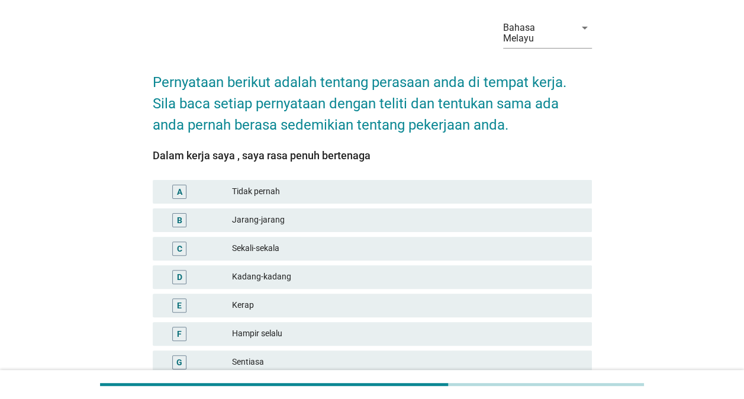
scroll to position [59, 0]
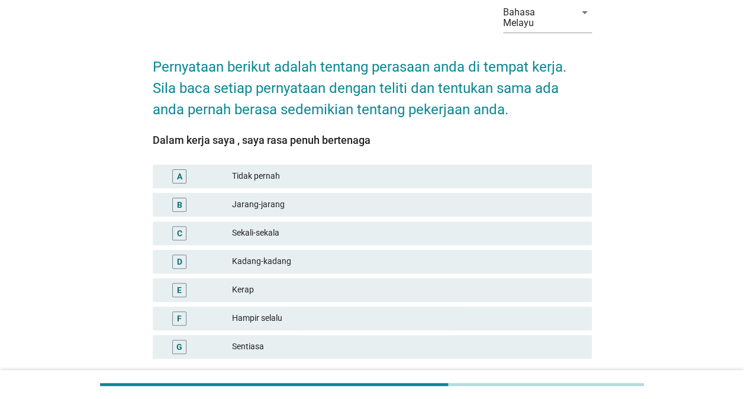
click at [455, 340] on div "Sentiasa" at bounding box center [407, 347] width 350 height 14
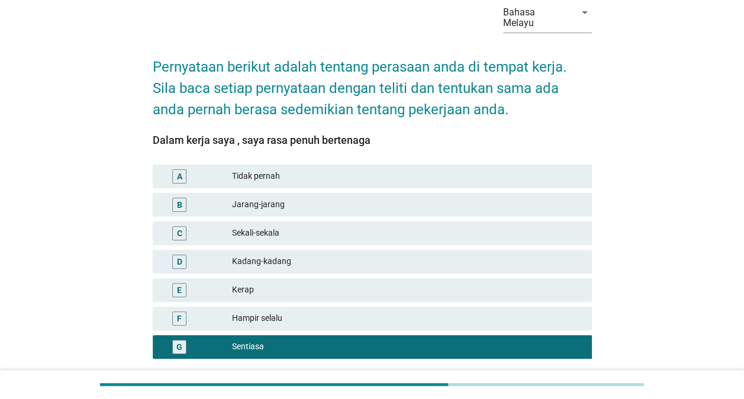
scroll to position [137, 0]
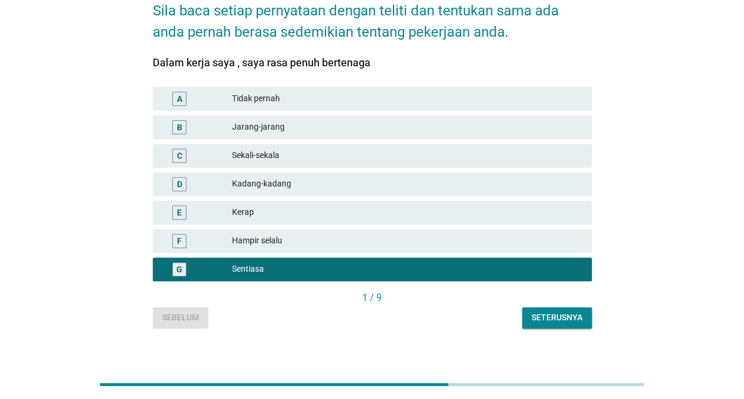
click at [584, 307] on button "Seterusnya" at bounding box center [557, 317] width 70 height 21
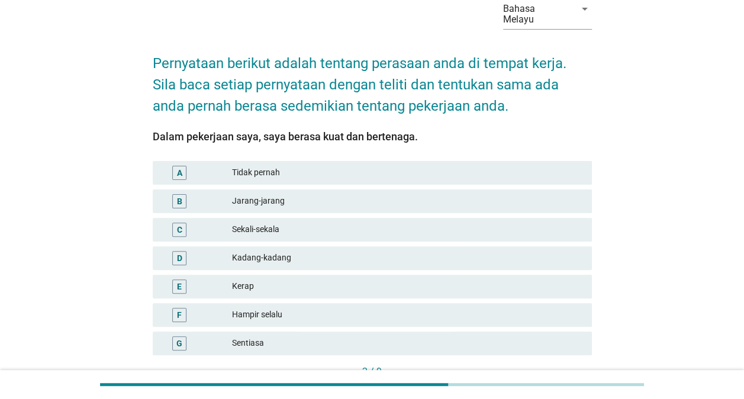
scroll to position [118, 0]
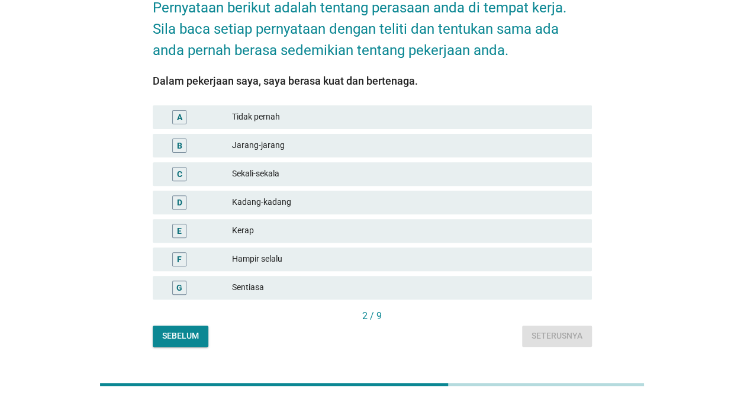
click at [321, 280] on div "Sentiasa" at bounding box center [407, 287] width 350 height 14
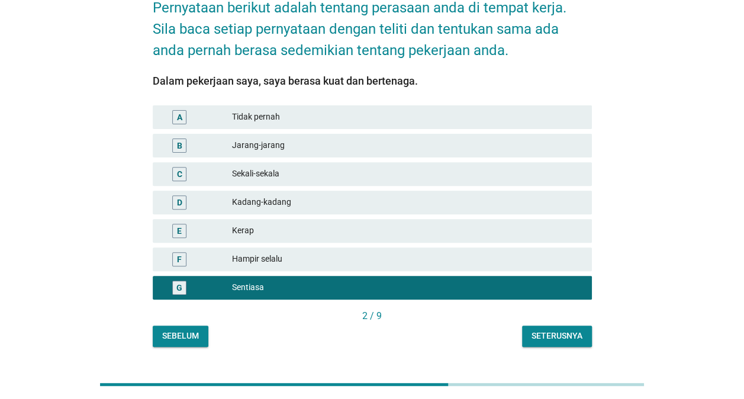
click at [576, 325] on button "Seterusnya" at bounding box center [557, 335] width 70 height 21
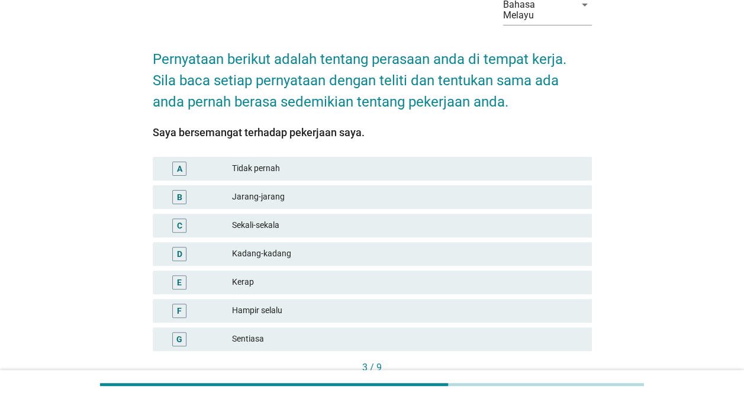
scroll to position [137, 0]
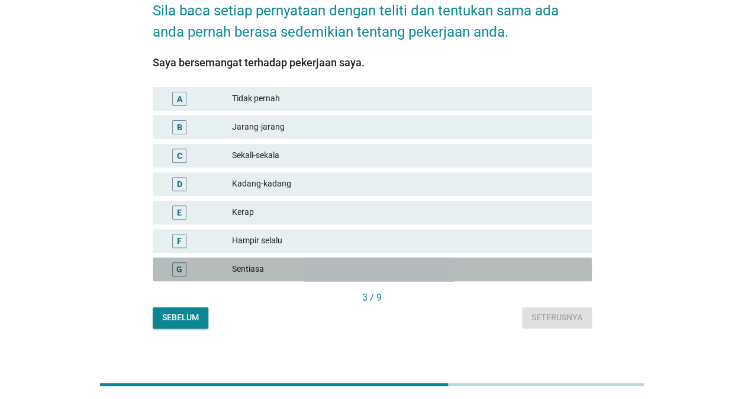
click at [345, 262] on div "Sentiasa" at bounding box center [407, 269] width 350 height 14
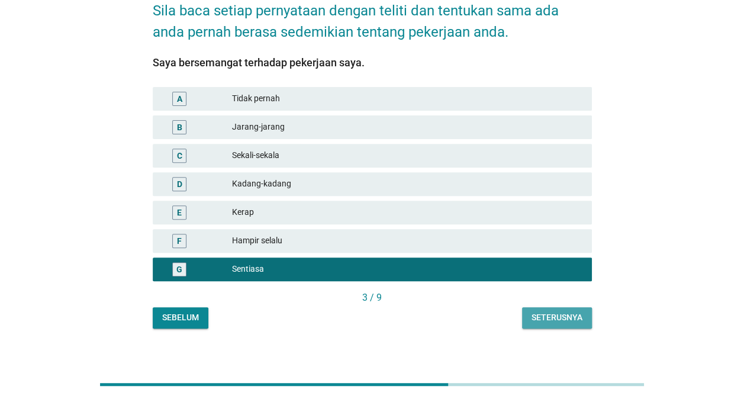
click at [561, 311] on div "Seterusnya" at bounding box center [556, 317] width 51 height 12
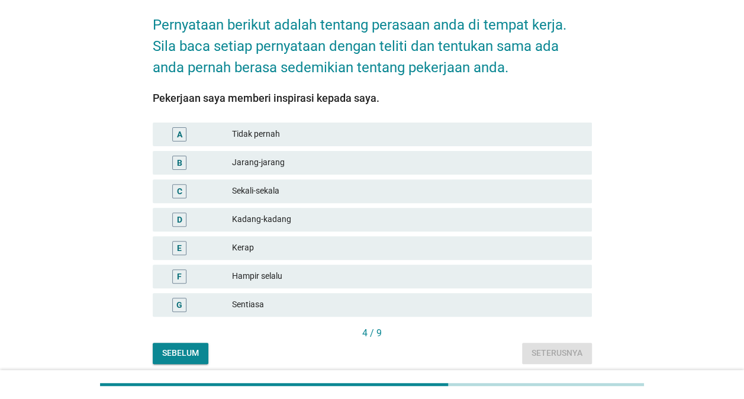
scroll to position [118, 0]
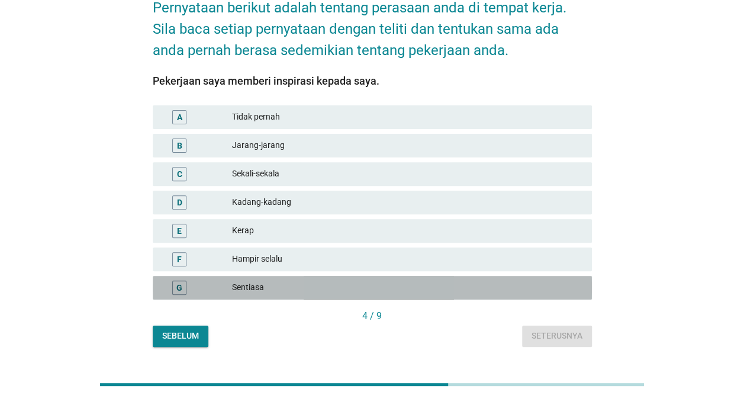
click at [438, 276] on div "G Sentiasa" at bounding box center [372, 288] width 439 height 24
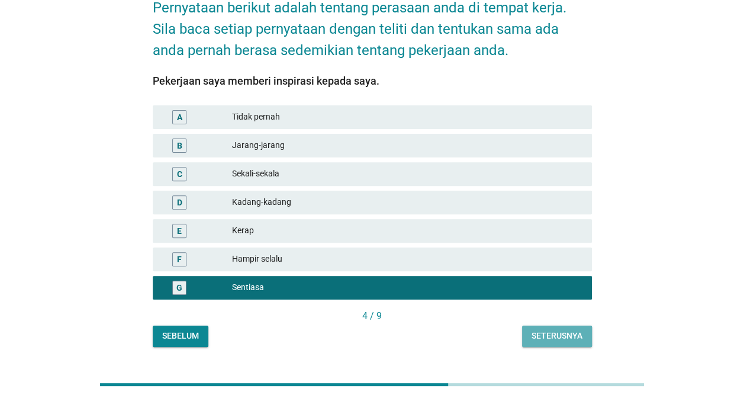
click at [563, 329] on div "Seterusnya" at bounding box center [556, 335] width 51 height 12
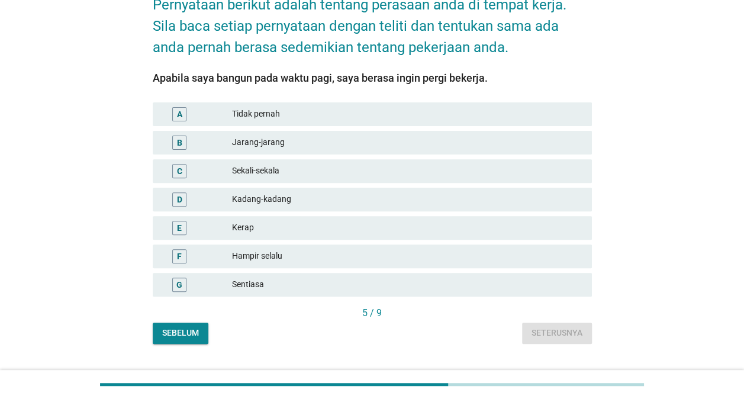
scroll to position [137, 0]
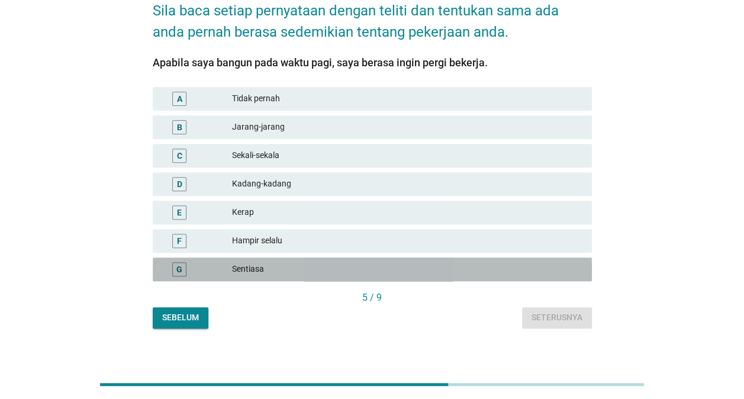
click at [384, 262] on div "Sentiasa" at bounding box center [407, 269] width 350 height 14
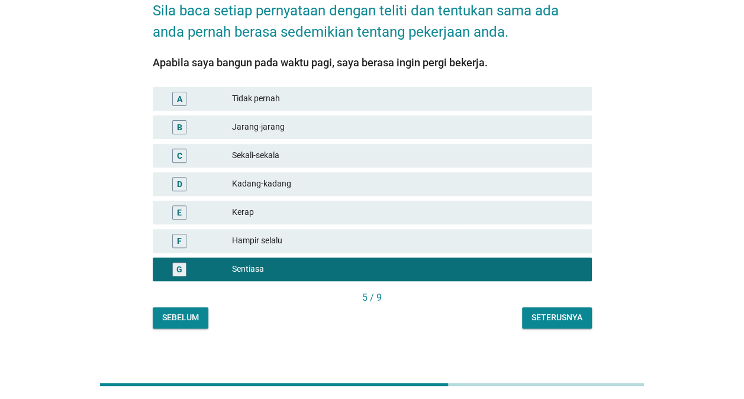
click at [552, 311] on div "Seterusnya" at bounding box center [556, 317] width 51 height 12
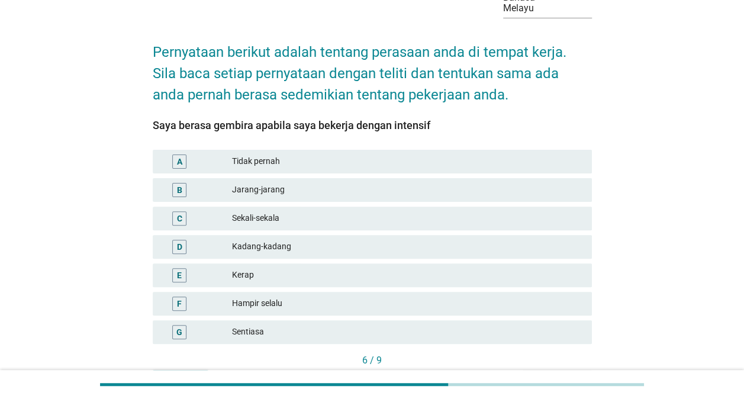
scroll to position [118, 0]
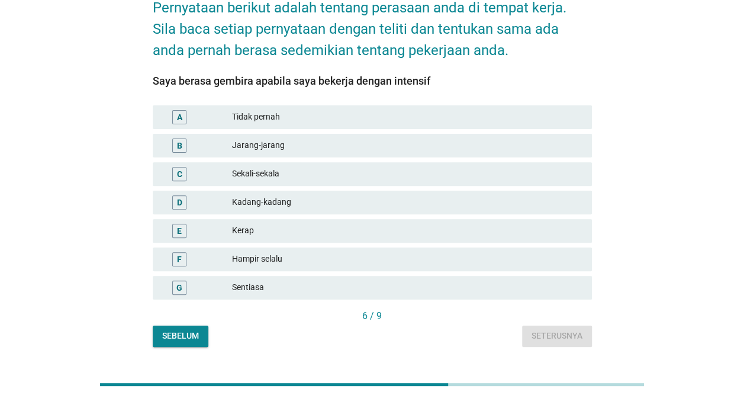
click at [420, 280] on div "Sentiasa" at bounding box center [407, 287] width 350 height 14
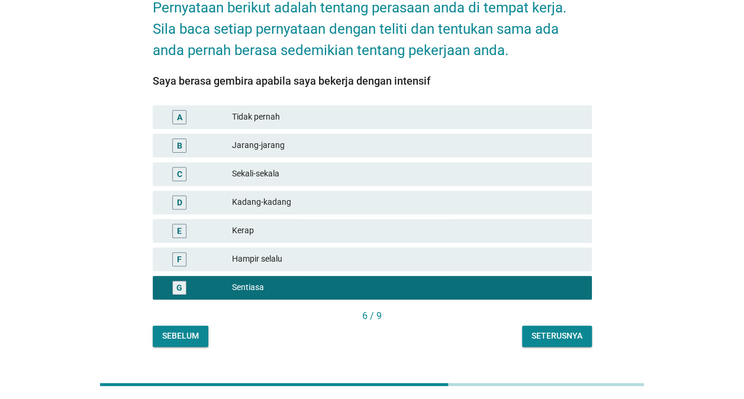
click at [574, 329] on div "Seterusnya" at bounding box center [556, 335] width 51 height 12
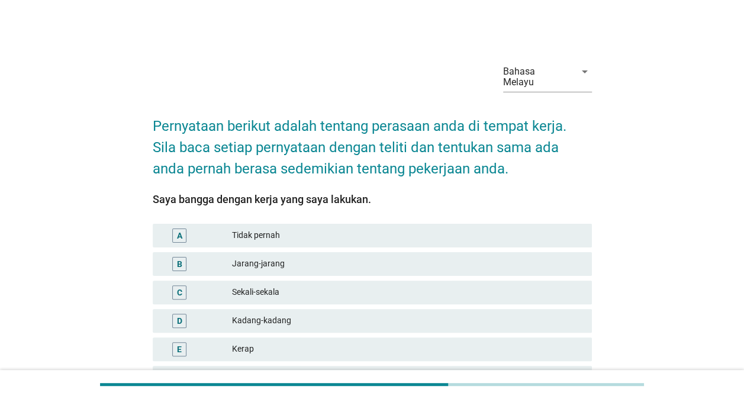
scroll to position [59, 0]
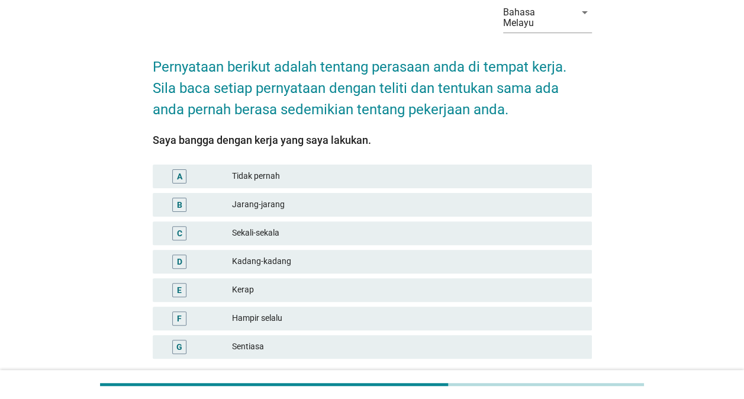
click at [420, 340] on div "Sentiasa" at bounding box center [407, 347] width 350 height 14
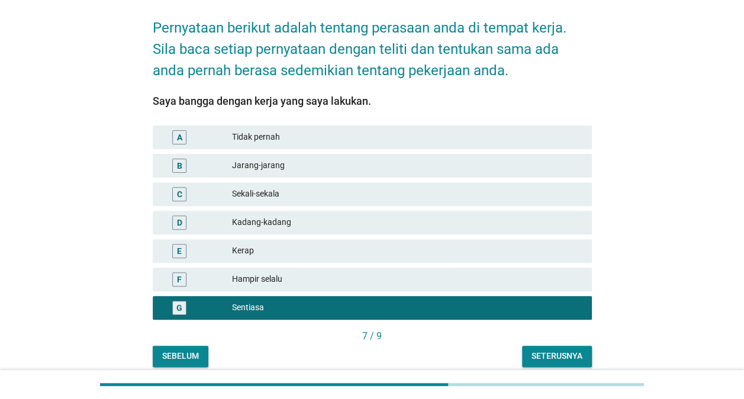
scroll to position [137, 0]
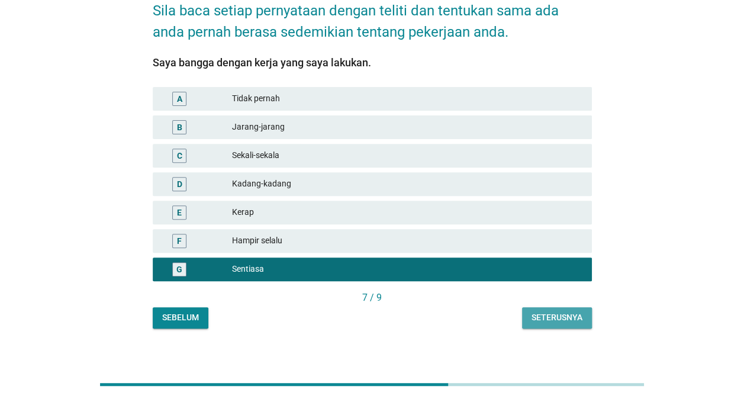
click at [556, 311] on div "Seterusnya" at bounding box center [556, 317] width 51 height 12
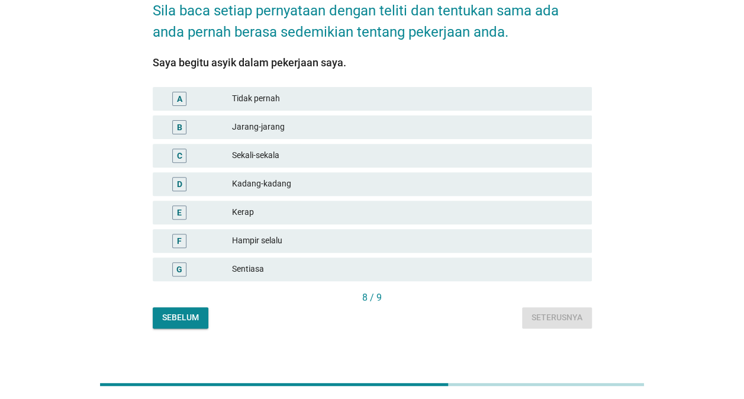
click at [418, 262] on div "Sentiasa" at bounding box center [407, 269] width 350 height 14
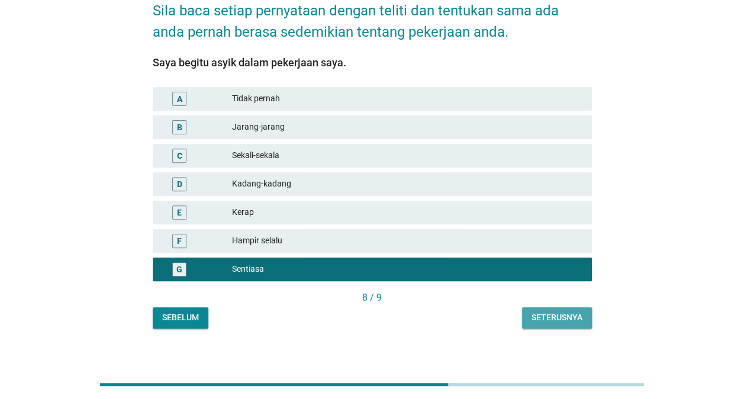
click at [571, 311] on div "Seterusnya" at bounding box center [556, 317] width 51 height 12
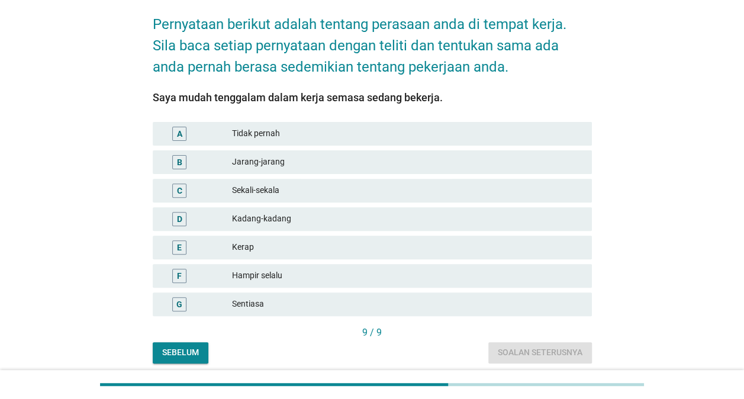
scroll to position [118, 0]
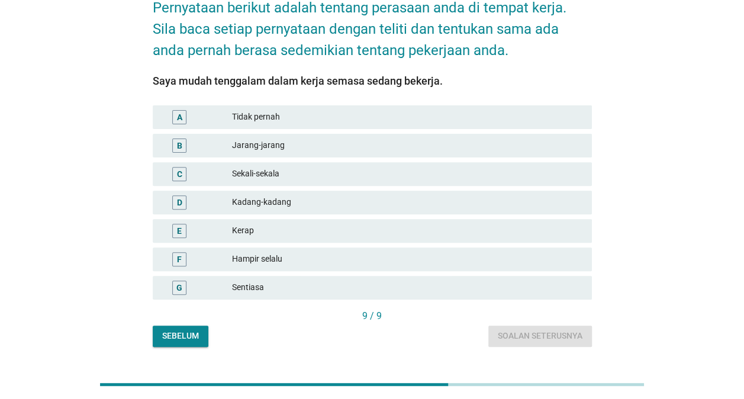
click at [383, 280] on div "Sentiasa" at bounding box center [407, 287] width 350 height 14
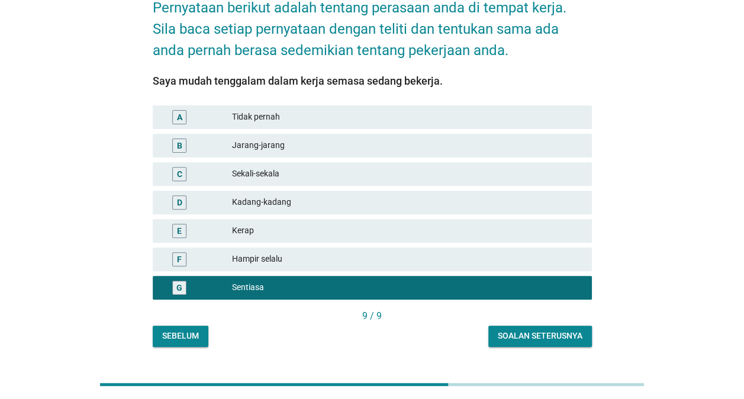
click at [537, 329] on div "Soalan seterusnya" at bounding box center [539, 335] width 85 height 12
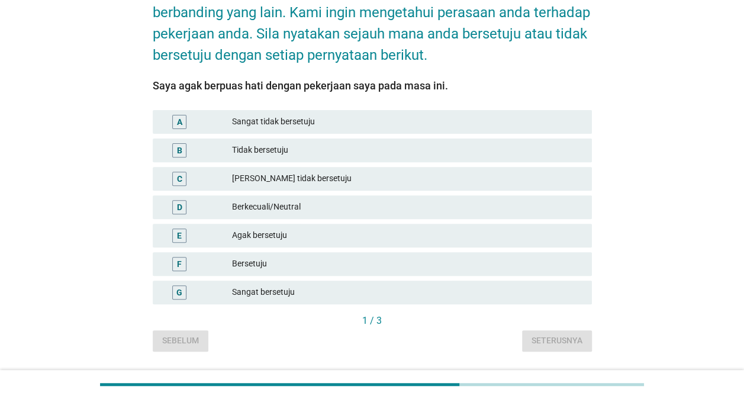
scroll to position [158, 0]
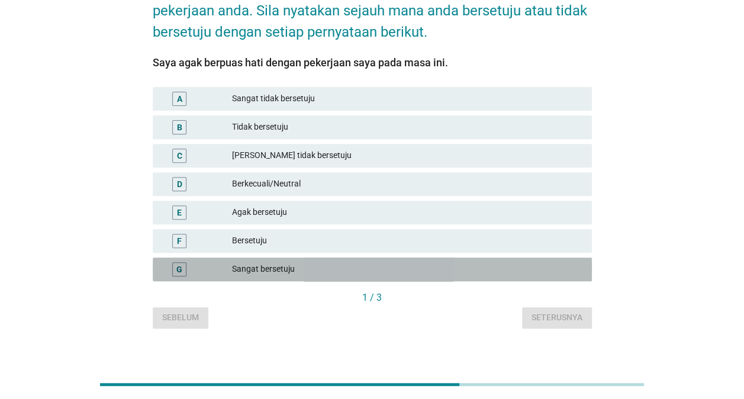
click at [395, 257] on div "G Sangat bersetuju" at bounding box center [372, 269] width 439 height 24
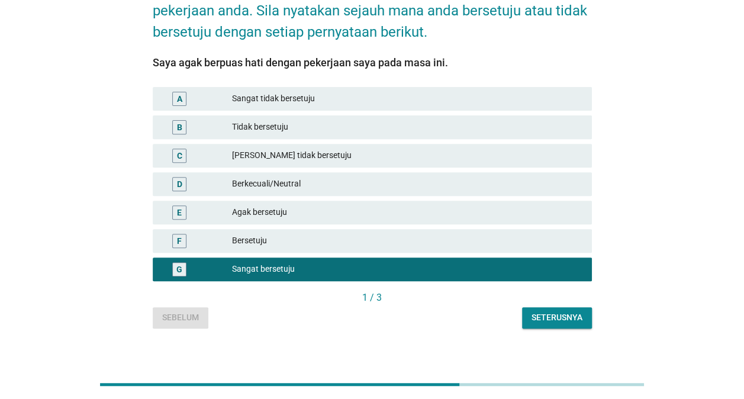
click at [558, 311] on div "Seterusnya" at bounding box center [556, 317] width 51 height 12
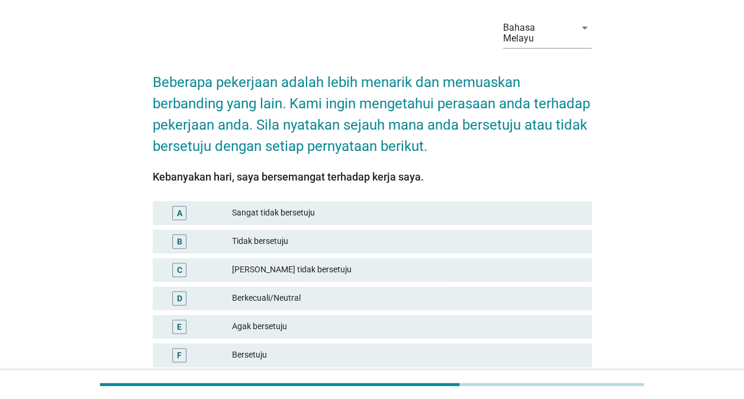
scroll to position [118, 0]
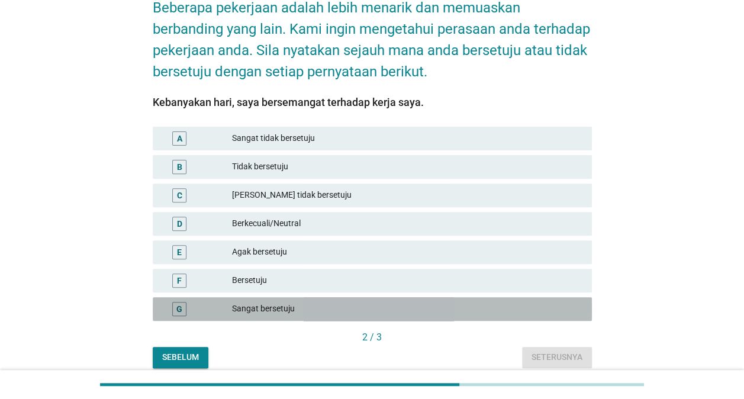
click at [455, 302] on div "Sangat bersetuju" at bounding box center [407, 309] width 350 height 14
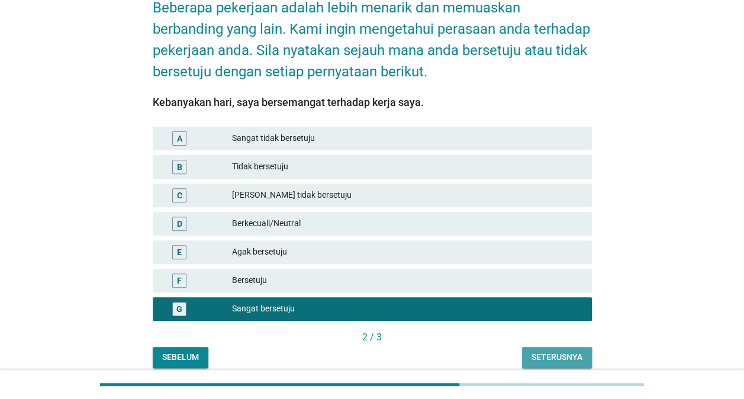
click at [547, 351] on div "Seterusnya" at bounding box center [556, 357] width 51 height 12
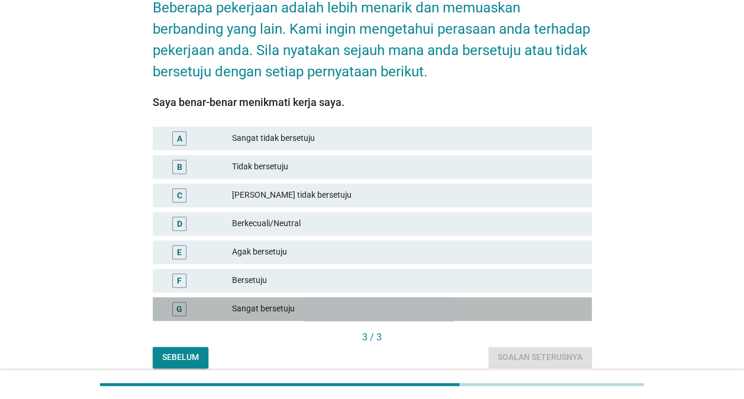
click at [445, 302] on div "Sangat bersetuju" at bounding box center [407, 309] width 350 height 14
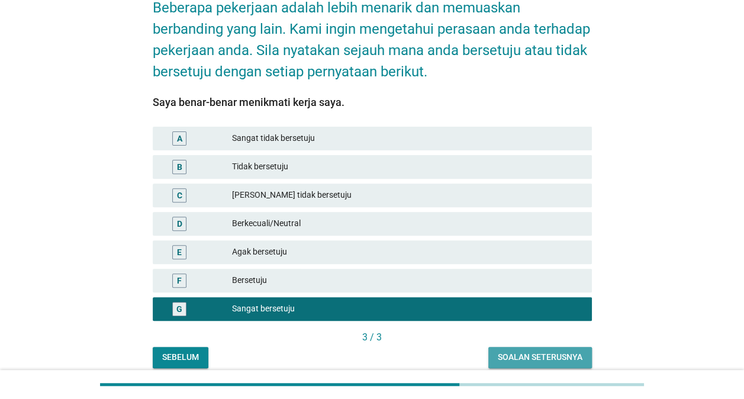
click at [563, 351] on div "Soalan seterusnya" at bounding box center [539, 357] width 85 height 12
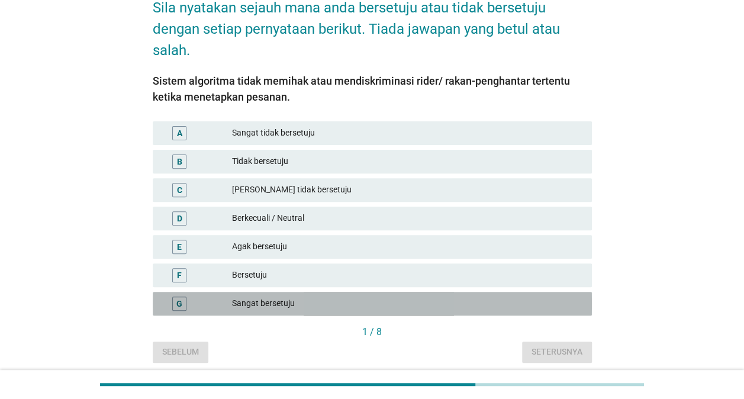
click at [474, 296] on div "Sangat bersetuju" at bounding box center [407, 303] width 350 height 14
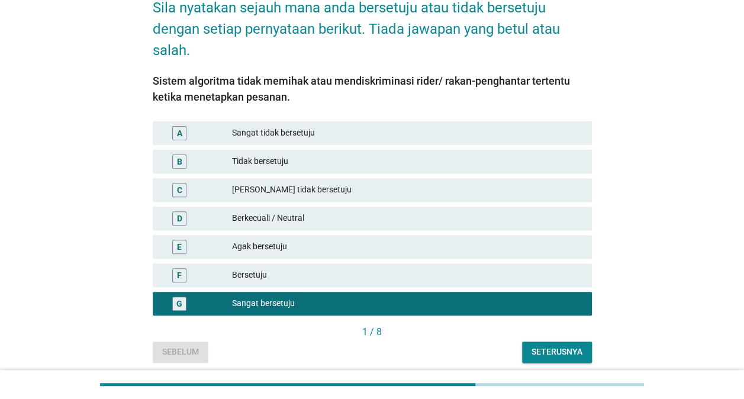
click at [569, 345] on div "Seterusnya" at bounding box center [556, 351] width 51 height 12
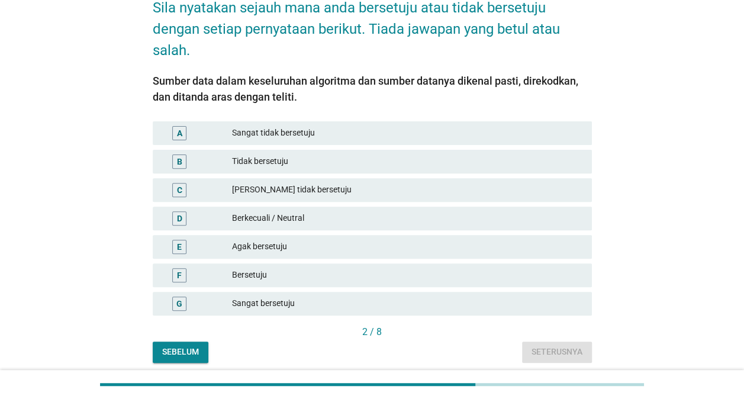
click at [387, 298] on div "Sangat bersetuju" at bounding box center [407, 303] width 350 height 14
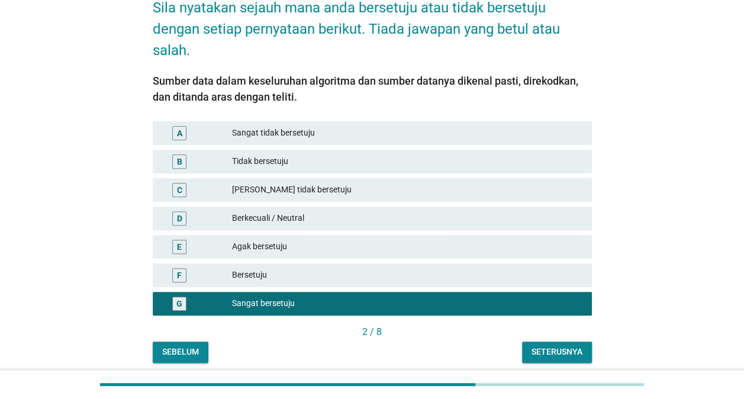
click at [565, 346] on div "Seterusnya" at bounding box center [556, 351] width 51 height 12
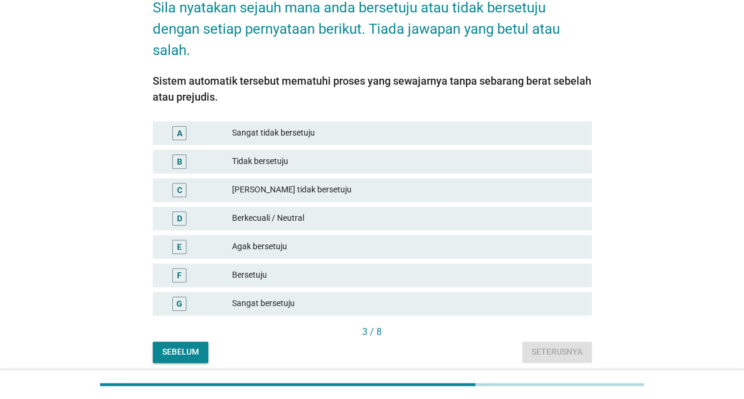
click at [467, 296] on div "Sangat bersetuju" at bounding box center [407, 303] width 350 height 14
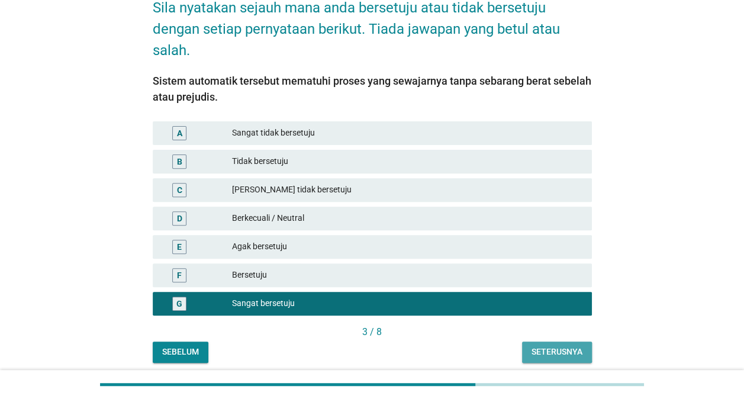
click at [572, 345] on div "Seterusnya" at bounding box center [556, 351] width 51 height 12
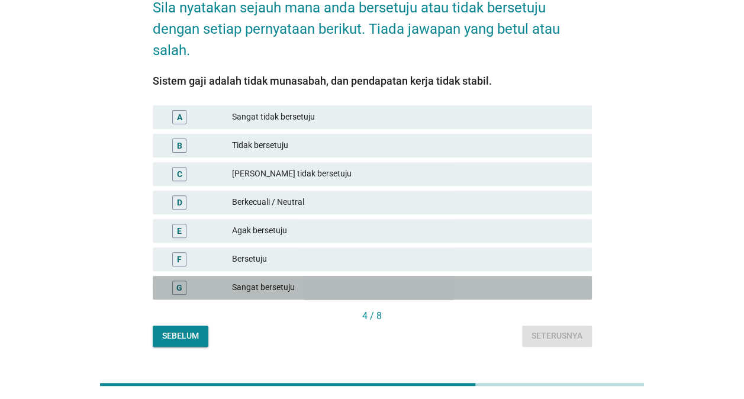
click at [387, 282] on div "Sangat bersetuju" at bounding box center [407, 287] width 350 height 14
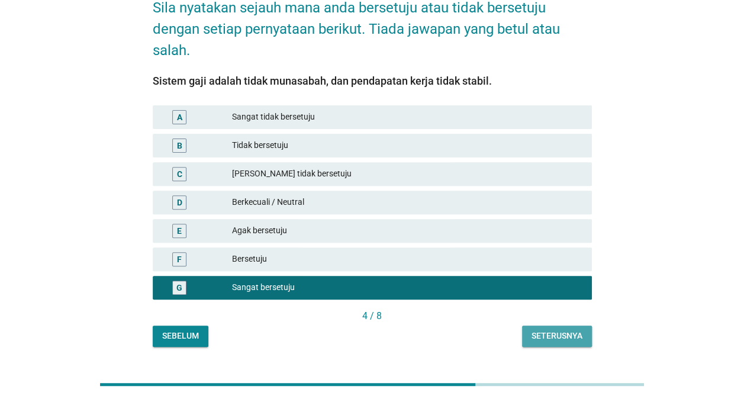
click at [562, 329] on div "Seterusnya" at bounding box center [556, 335] width 51 height 12
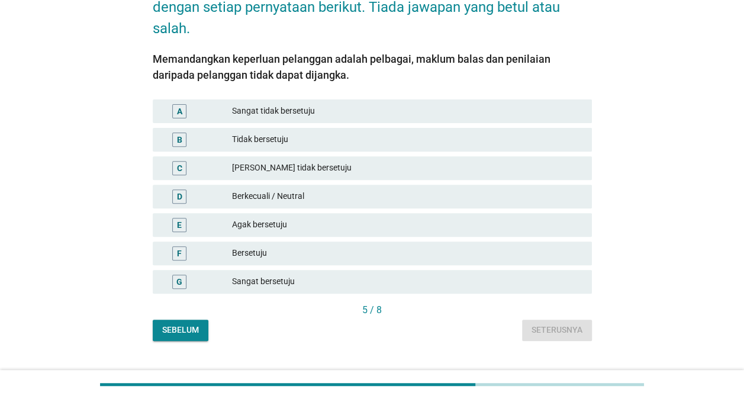
scroll to position [153, 0]
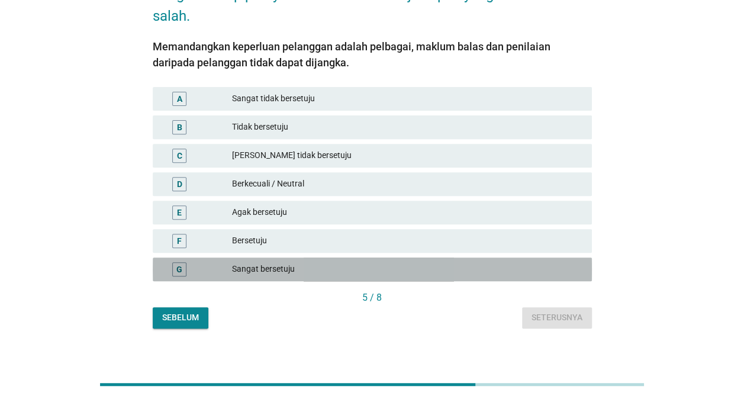
click at [348, 262] on div "Sangat bersetuju" at bounding box center [407, 269] width 350 height 14
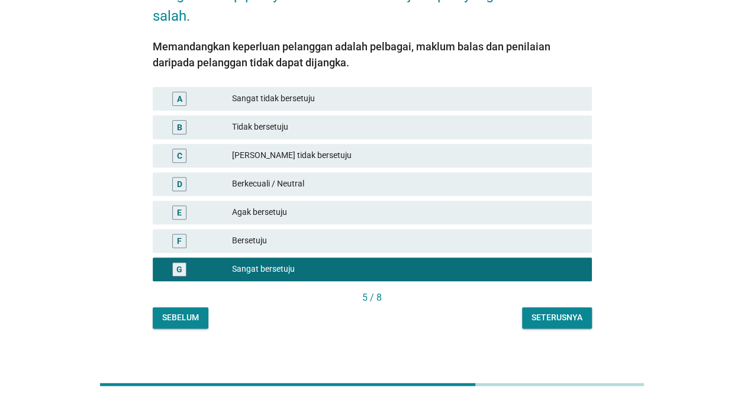
click at [554, 311] on div "Seterusnya" at bounding box center [556, 317] width 51 height 12
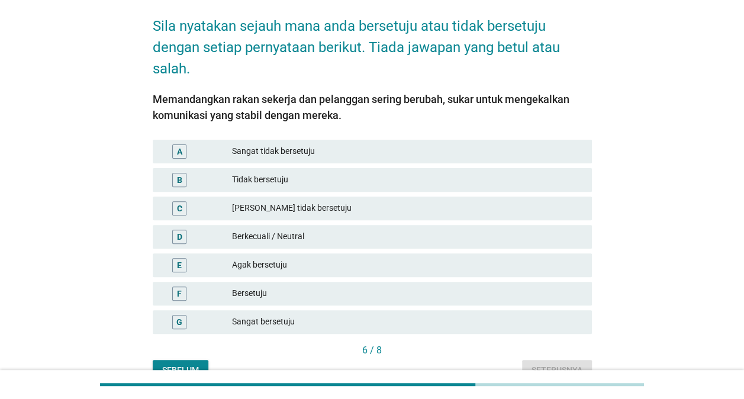
scroll to position [118, 0]
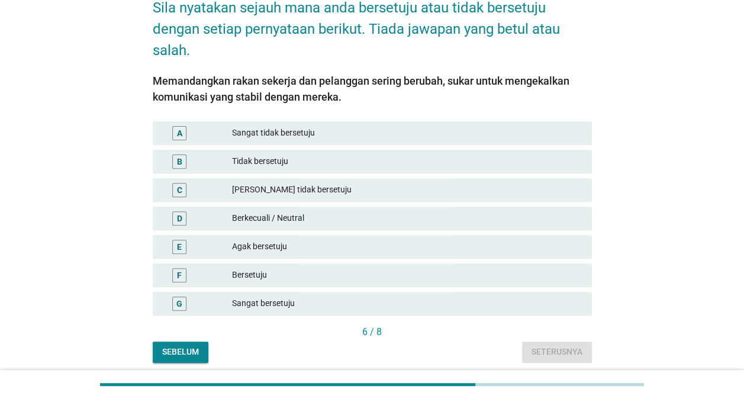
click at [417, 296] on div "Sangat bersetuju" at bounding box center [407, 303] width 350 height 14
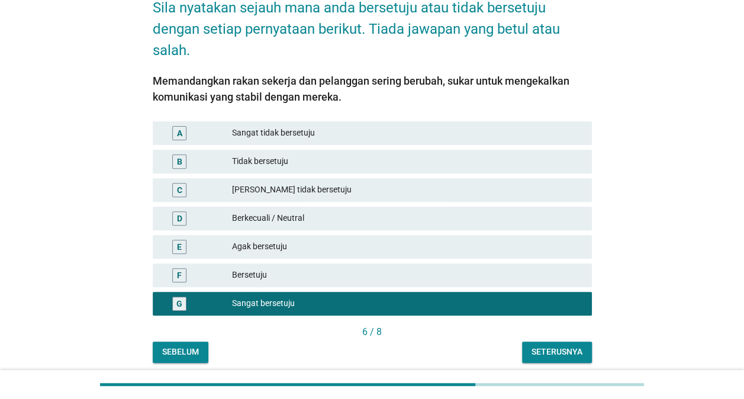
click at [574, 345] on div "Seterusnya" at bounding box center [556, 351] width 51 height 12
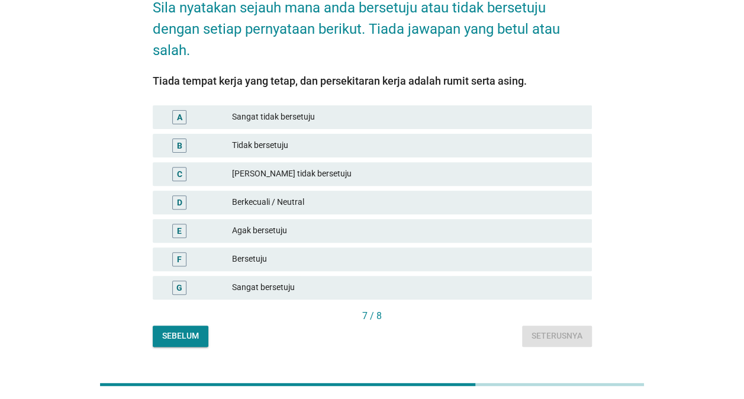
click at [460, 276] on div "G Sangat bersetuju" at bounding box center [372, 288] width 439 height 24
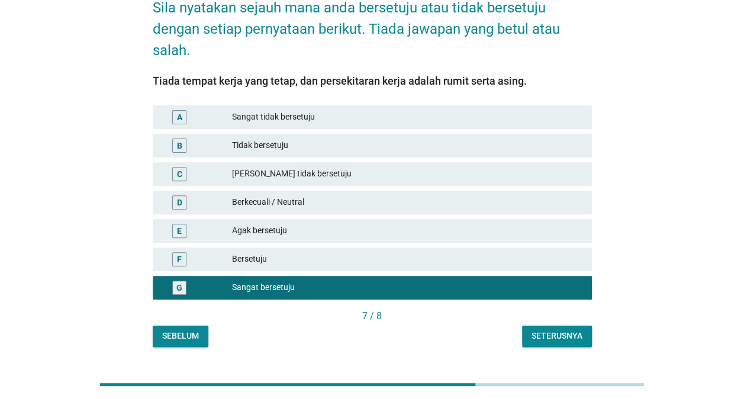
click at [564, 329] on div "Seterusnya" at bounding box center [556, 335] width 51 height 12
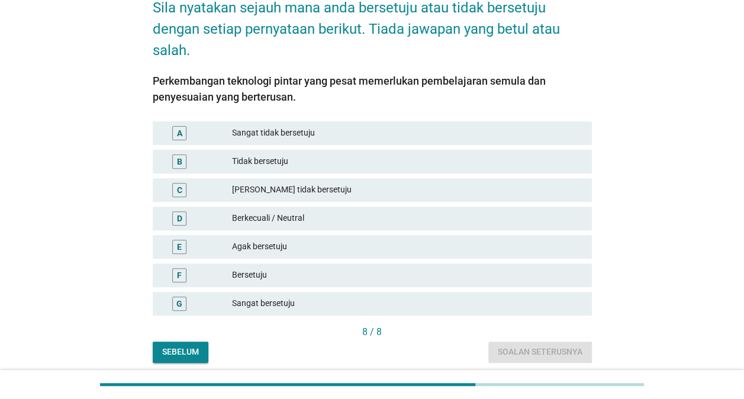
click at [440, 297] on div "Sangat bersetuju" at bounding box center [407, 303] width 350 height 14
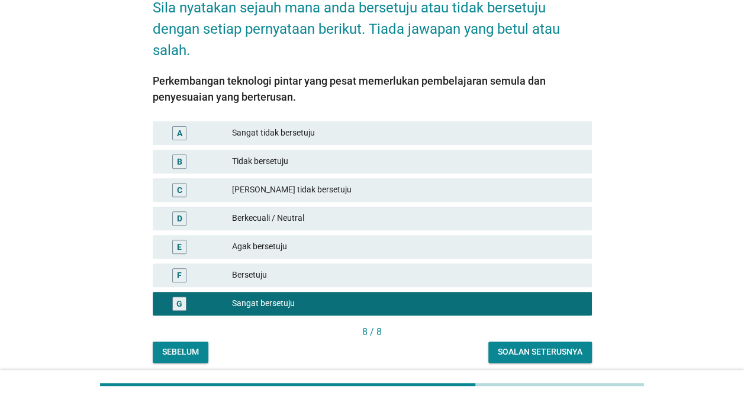
click at [530, 345] on div "Soalan seterusnya" at bounding box center [539, 351] width 85 height 12
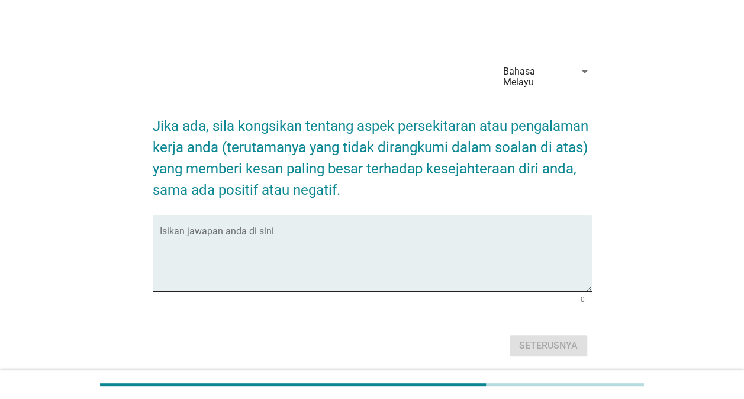
click at [367, 215] on div "Isikan jawapan anda di sini" at bounding box center [376, 253] width 432 height 76
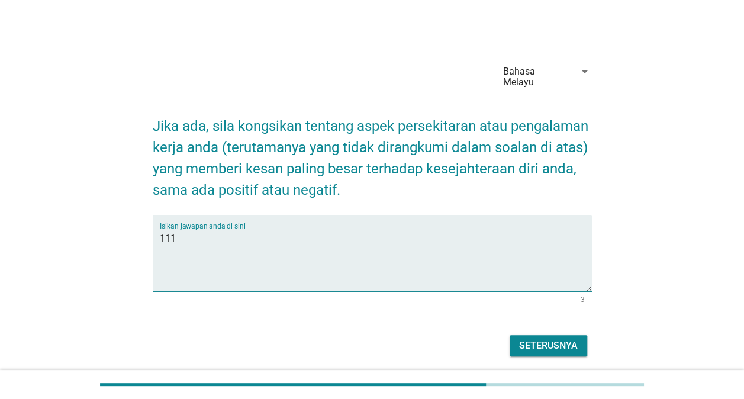
type textarea "111"
click at [552, 338] on div "Seterusnya" at bounding box center [548, 345] width 59 height 14
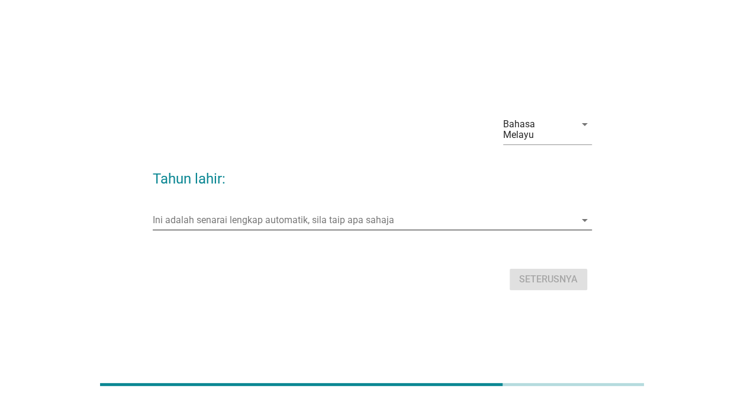
click at [587, 213] on icon "arrow_drop_down" at bounding box center [584, 220] width 14 height 14
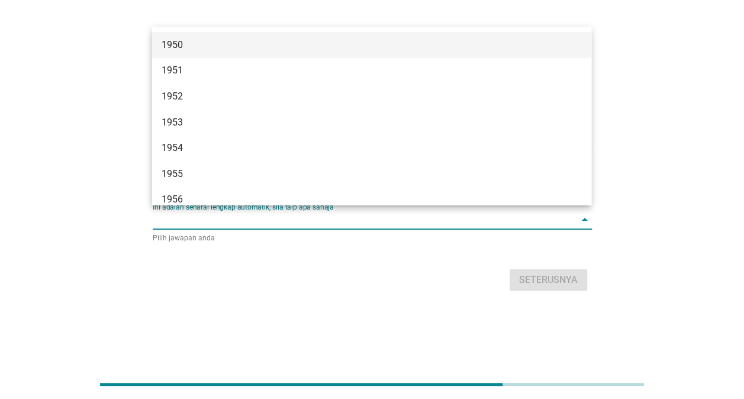
click at [232, 39] on div "1950" at bounding box center [353, 45] width 385 height 14
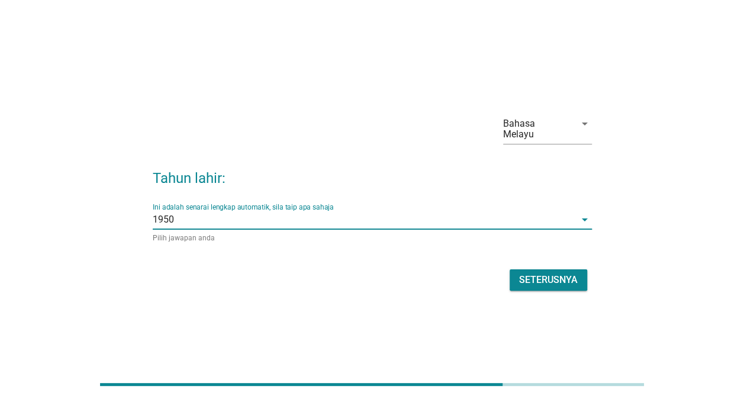
click at [541, 269] on button "Seterusnya" at bounding box center [547, 279] width 77 height 21
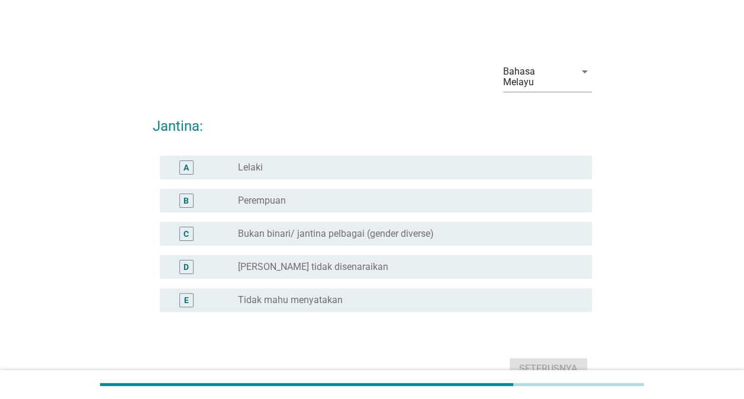
click at [386, 294] on div "radio_button_unchecked Tidak mahu menyatakan" at bounding box center [405, 300] width 335 height 12
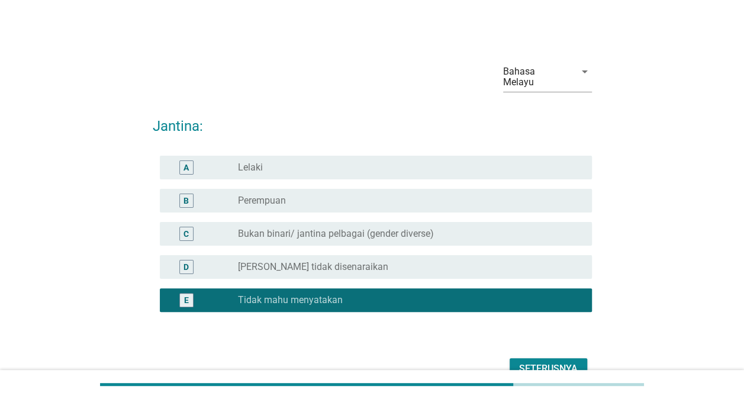
click at [556, 361] on div "Seterusnya" at bounding box center [548, 368] width 59 height 14
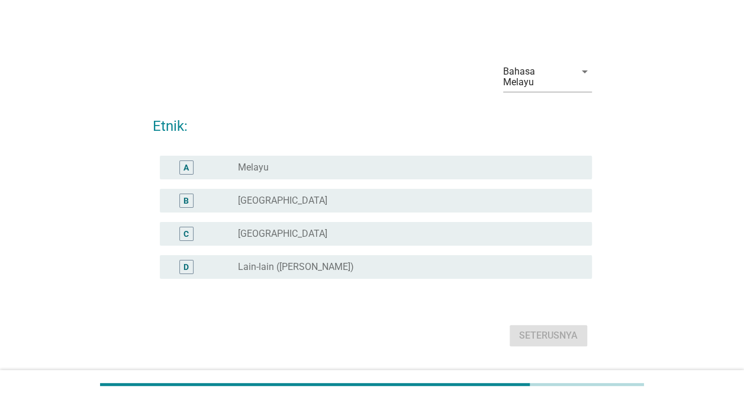
click at [425, 261] on div "radio_button_unchecked Lain-lain (sila nyatakan)" at bounding box center [405, 267] width 335 height 12
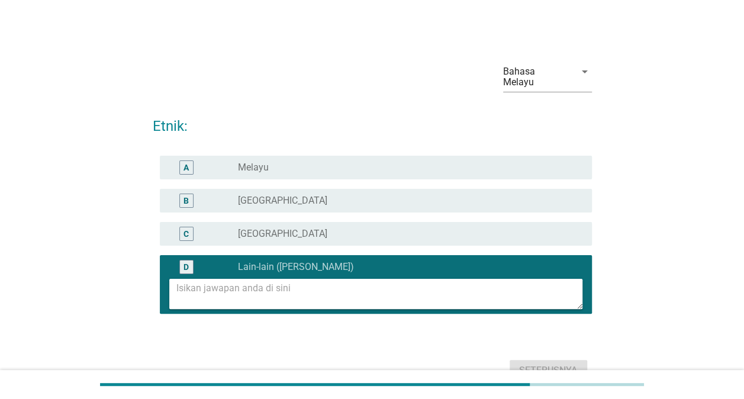
click at [293, 227] on div "radio_button_unchecked India" at bounding box center [410, 234] width 344 height 14
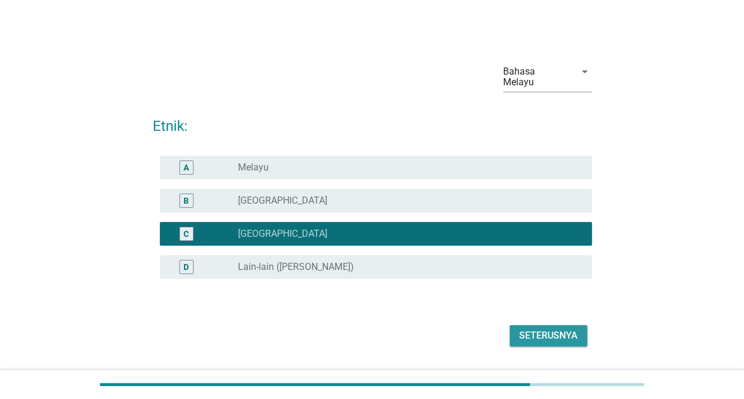
click at [545, 328] on div "Seterusnya" at bounding box center [548, 335] width 59 height 14
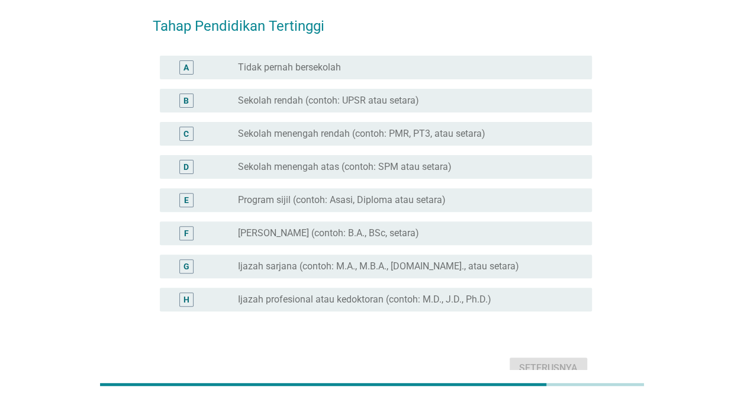
scroll to position [118, 0]
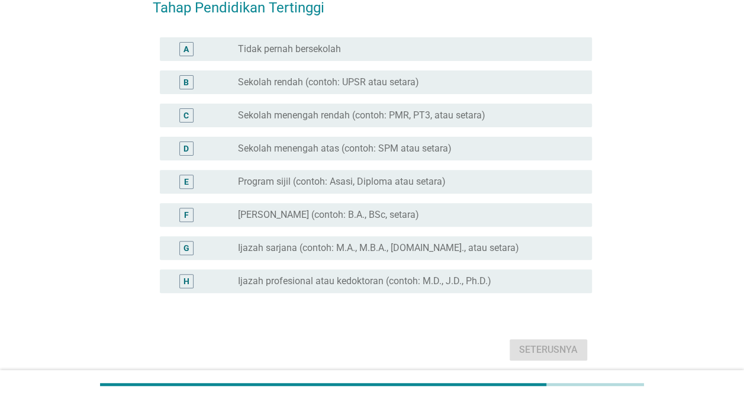
click at [425, 275] on label "Ijazah profesional atau kedoktoran (contoh: M.D., J.D., Ph.D.)" at bounding box center [364, 281] width 253 height 12
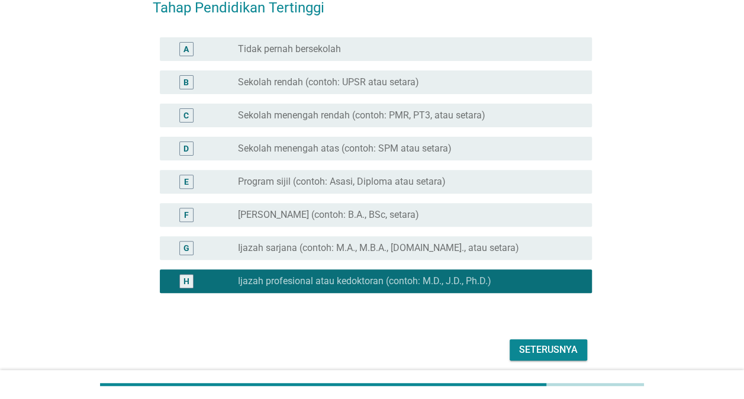
click at [565, 342] on div "Seterusnya" at bounding box center [548, 349] width 59 height 14
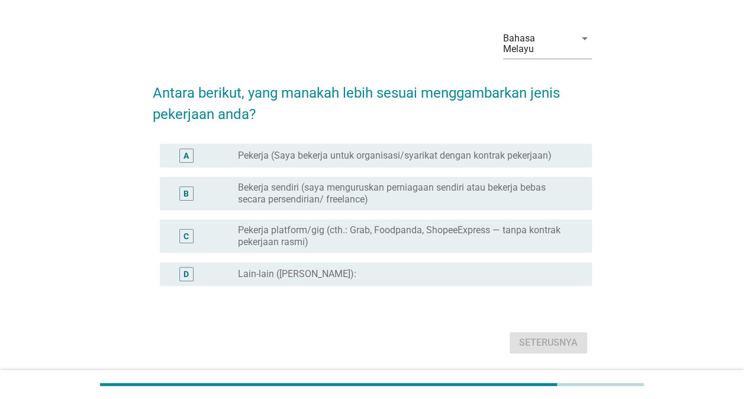
scroll to position [62, 0]
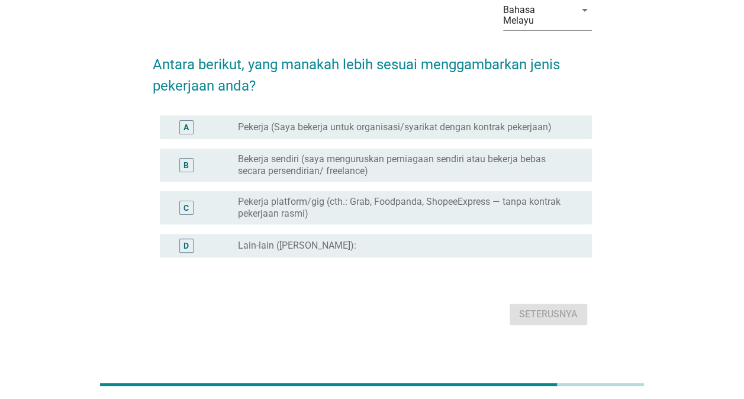
click at [371, 196] on label "Pekerja platform/gig (cth.: Grab, Foodpanda, ShopeeExpress — tanpa kontrak peke…" at bounding box center [405, 208] width 335 height 24
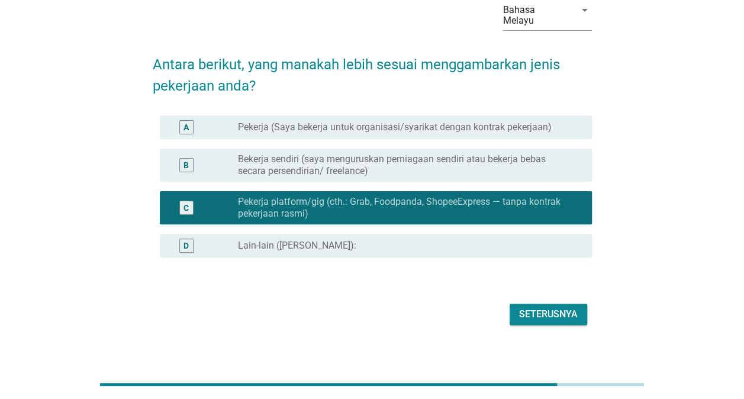
click at [571, 307] on div "Seterusnya" at bounding box center [548, 314] width 59 height 14
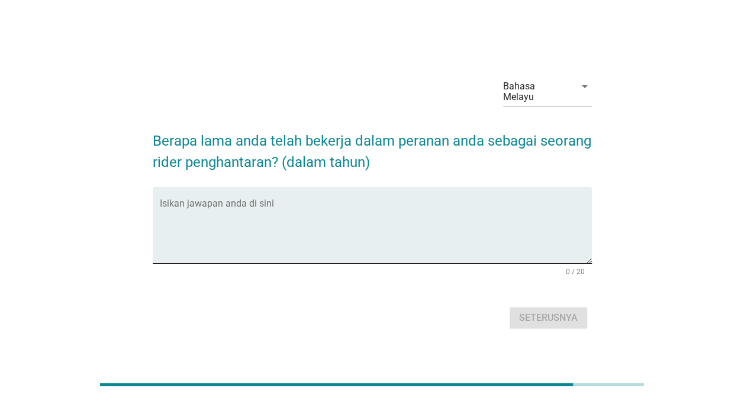
click at [416, 222] on textarea "Isikan jawapan anda di sini" at bounding box center [376, 232] width 432 height 62
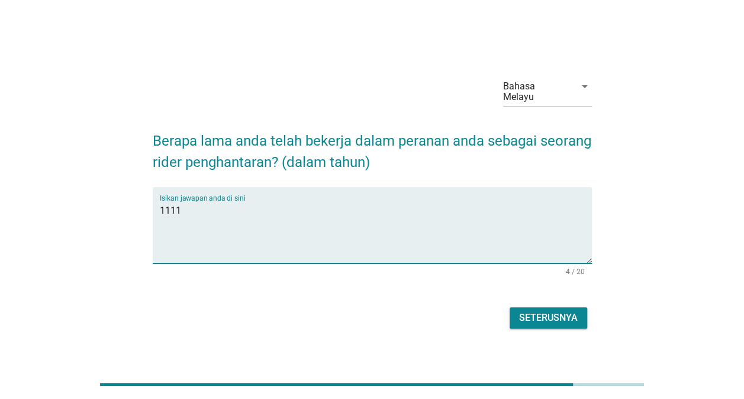
type textarea "1111"
click at [565, 296] on form "Berapa lama anda telah bekerja dalam peranan anda sebagai seorang rider penghan…" at bounding box center [372, 225] width 439 height 214
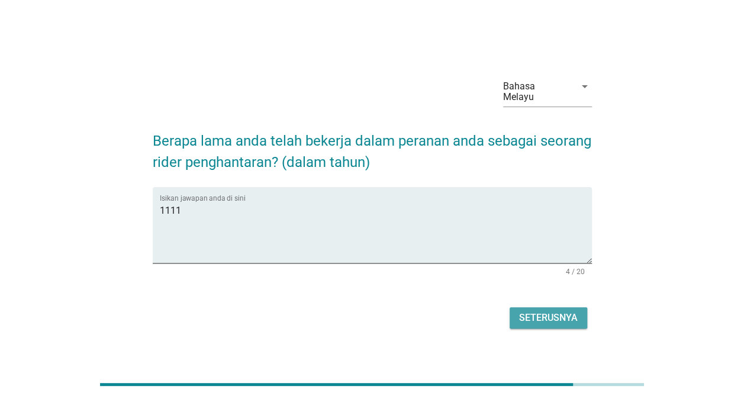
click at [564, 312] on div "Seterusnya" at bounding box center [548, 318] width 59 height 14
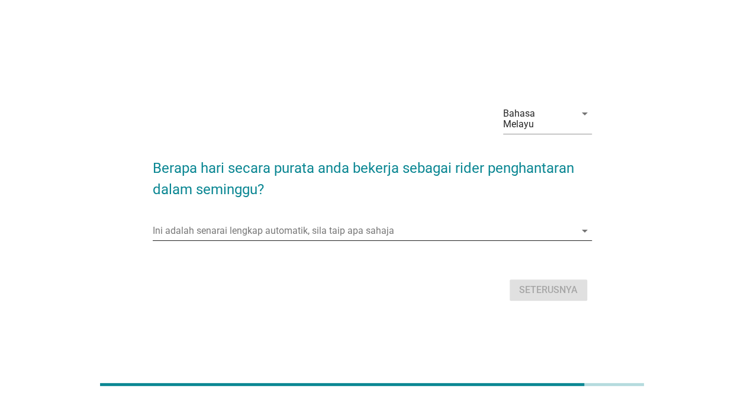
click at [580, 224] on icon "arrow_drop_down" at bounding box center [584, 231] width 14 height 14
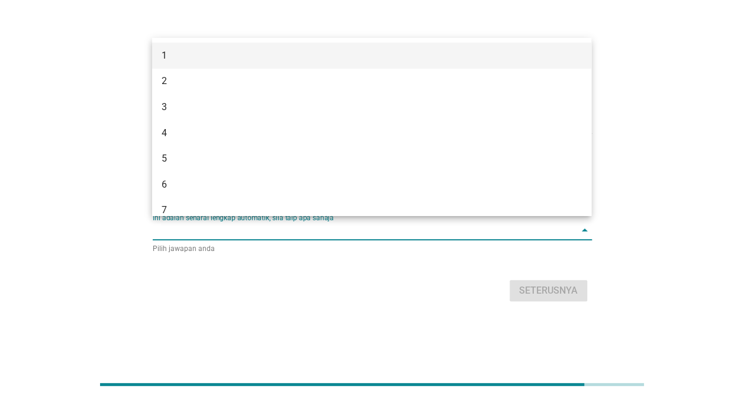
click at [218, 51] on div "1" at bounding box center [353, 56] width 385 height 14
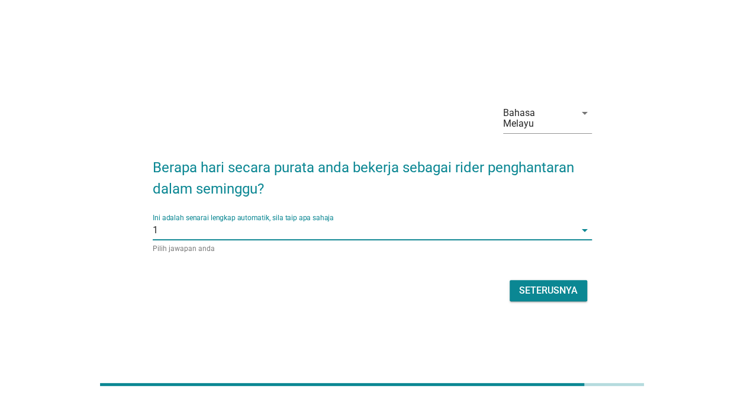
click at [544, 286] on div "Seterusnya" at bounding box center [548, 290] width 59 height 14
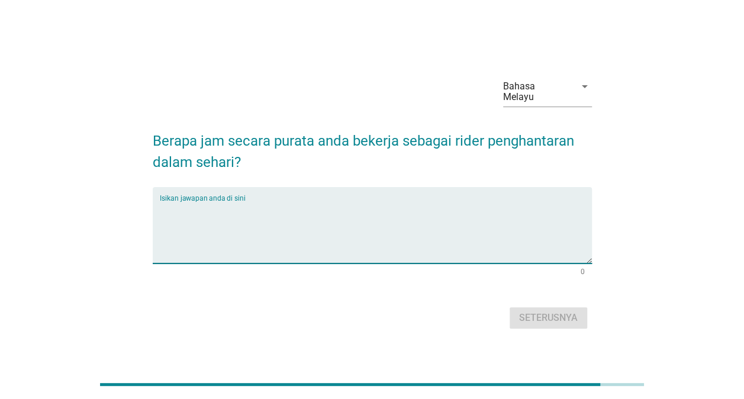
click at [297, 202] on textarea "Isikan jawapan anda di sini" at bounding box center [376, 232] width 432 height 62
type textarea "111"
click at [571, 313] on div "Seterusnya" at bounding box center [548, 318] width 59 height 14
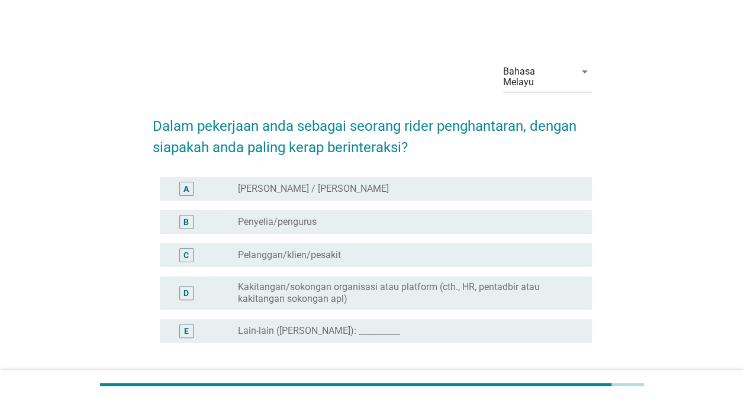
click at [300, 281] on label "Kakitangan/sokongan organisasi atau platform (cth., HR, pentadbir atau kakitang…" at bounding box center [405, 293] width 335 height 24
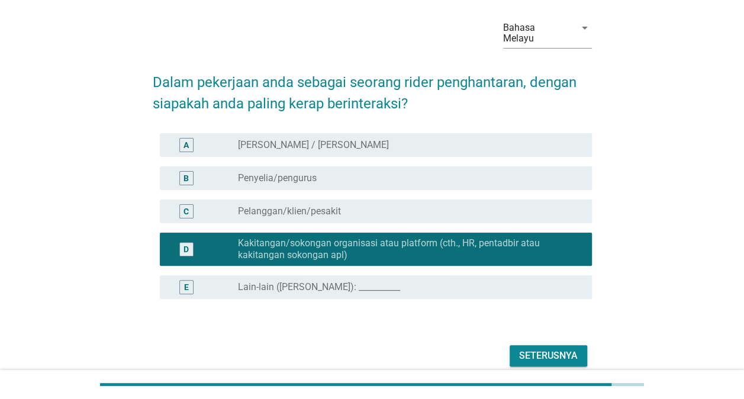
scroll to position [85, 0]
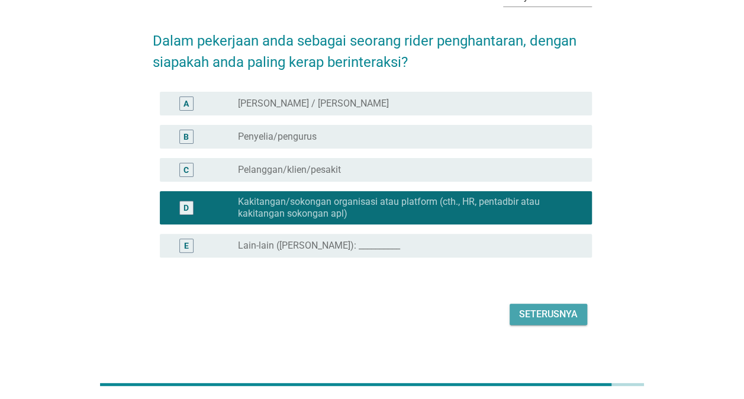
click at [560, 307] on div "Seterusnya" at bounding box center [548, 314] width 59 height 14
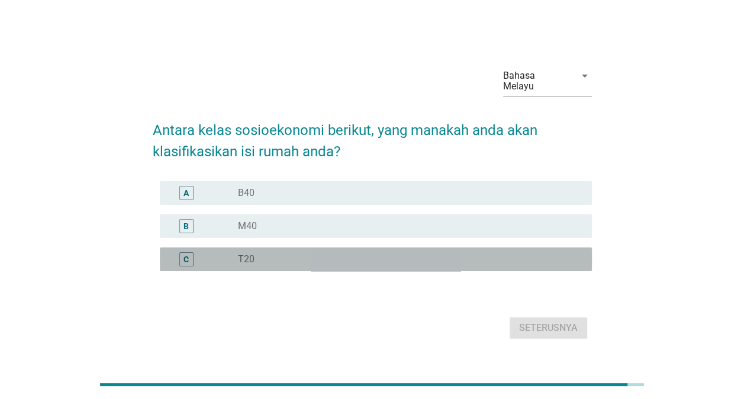
click at [270, 257] on div "radio_button_unchecked T20" at bounding box center [405, 259] width 335 height 12
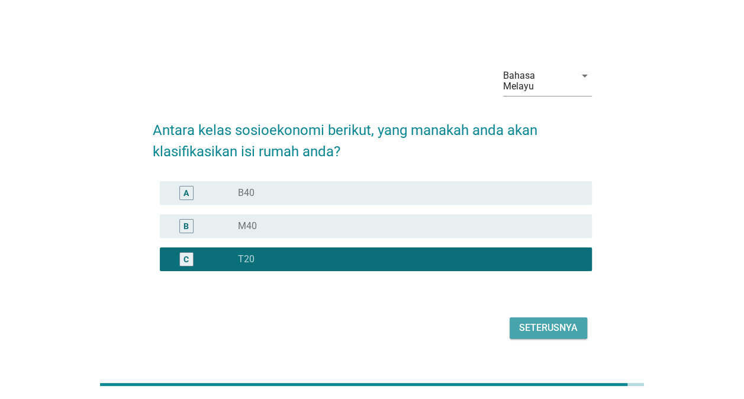
click at [544, 322] on div "Seterusnya" at bounding box center [548, 328] width 59 height 14
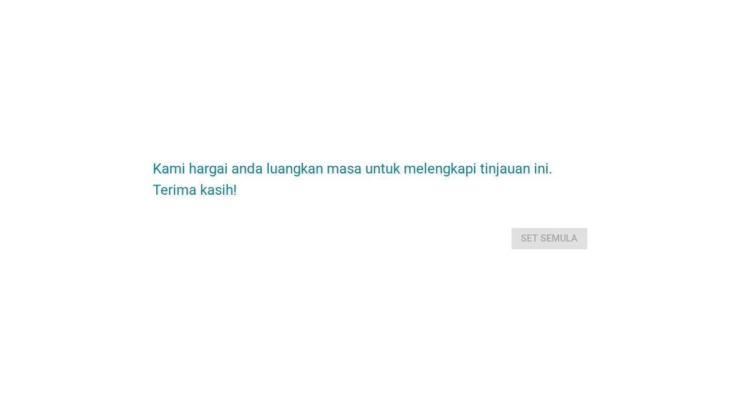
click at [541, 235] on div "Set semula" at bounding box center [372, 238] width 439 height 28
